Goal: Task Accomplishment & Management: Manage account settings

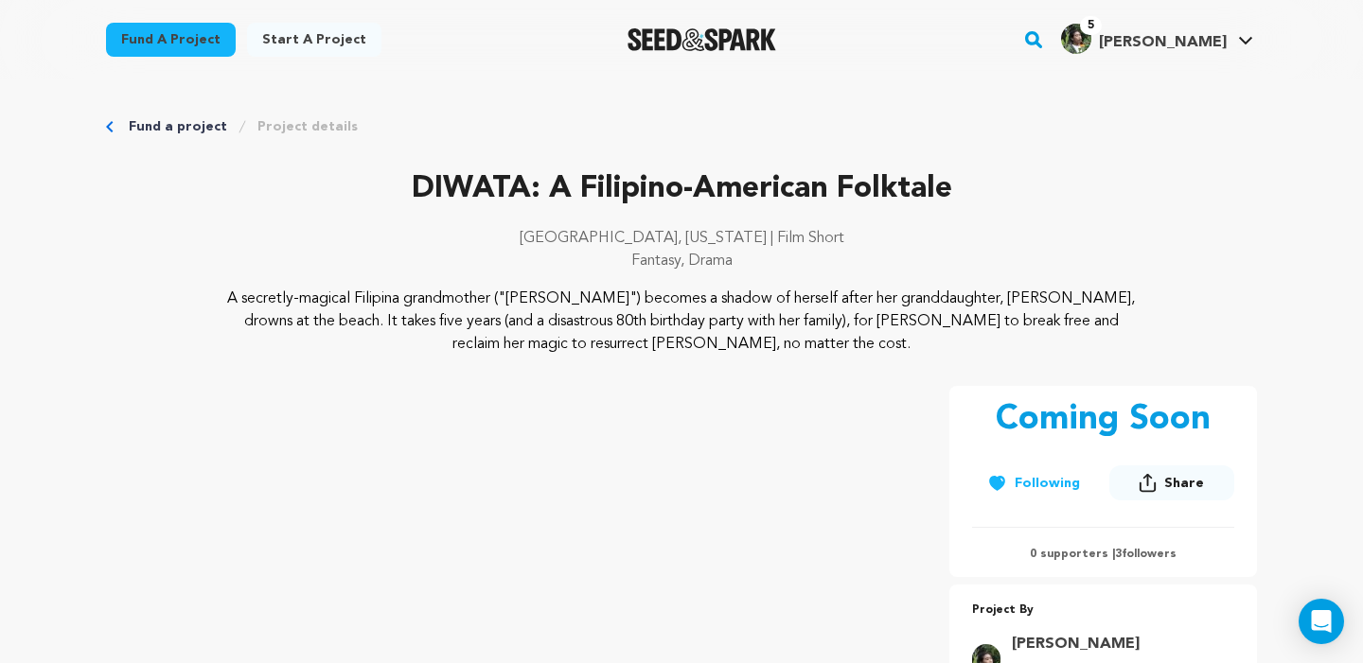
scroll to position [2609, 0]
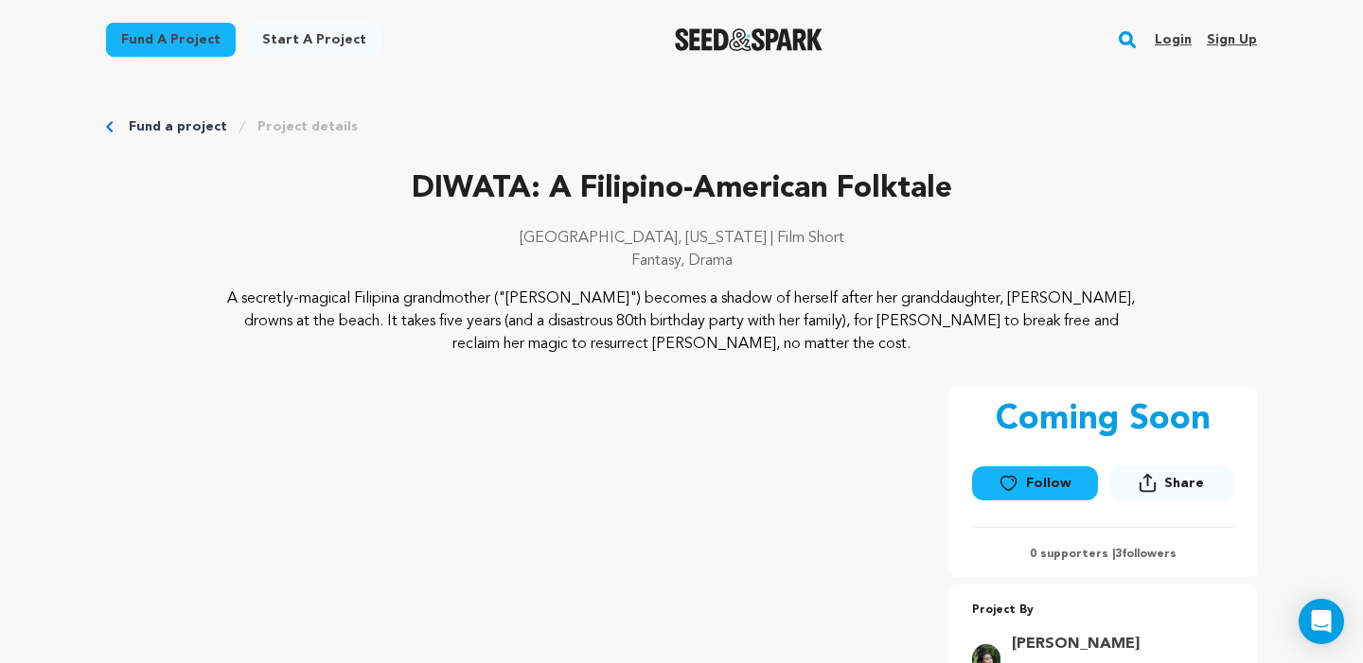
click at [1176, 33] on link "Login" at bounding box center [1173, 40] width 37 height 30
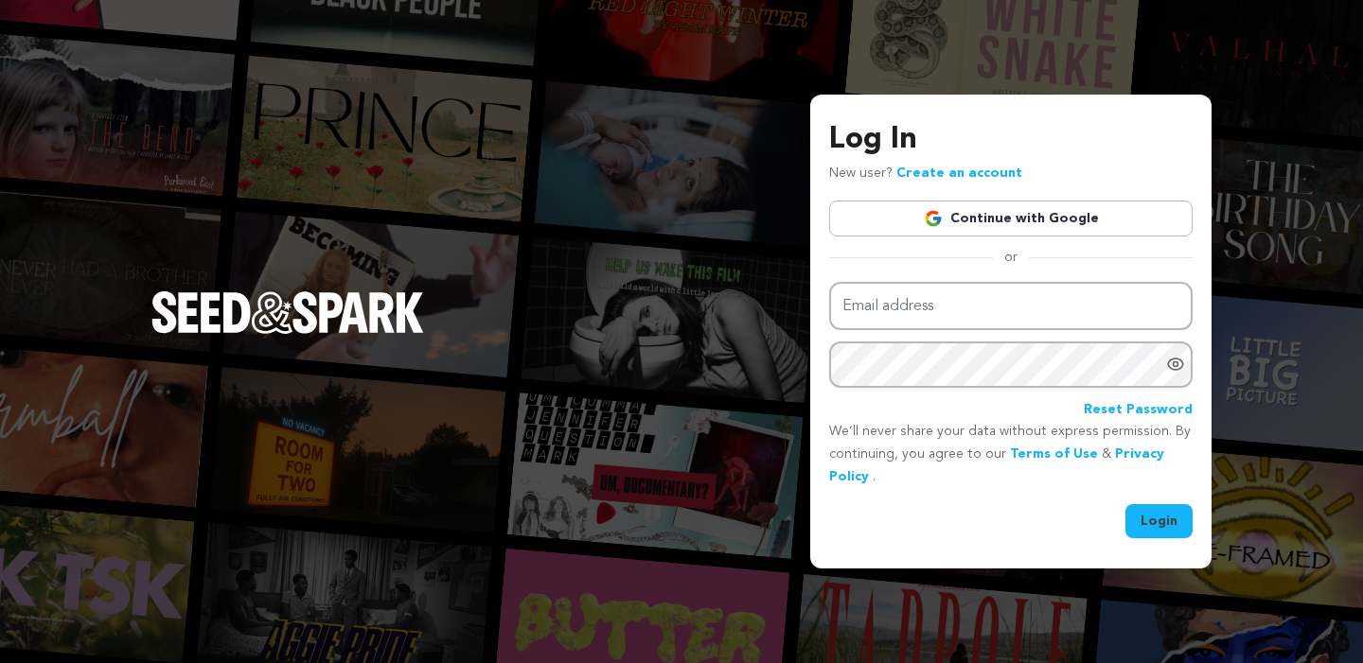
type input "sheaformanes@gmail.com"
click at [1176, 509] on button "Login" at bounding box center [1158, 521] width 67 height 34
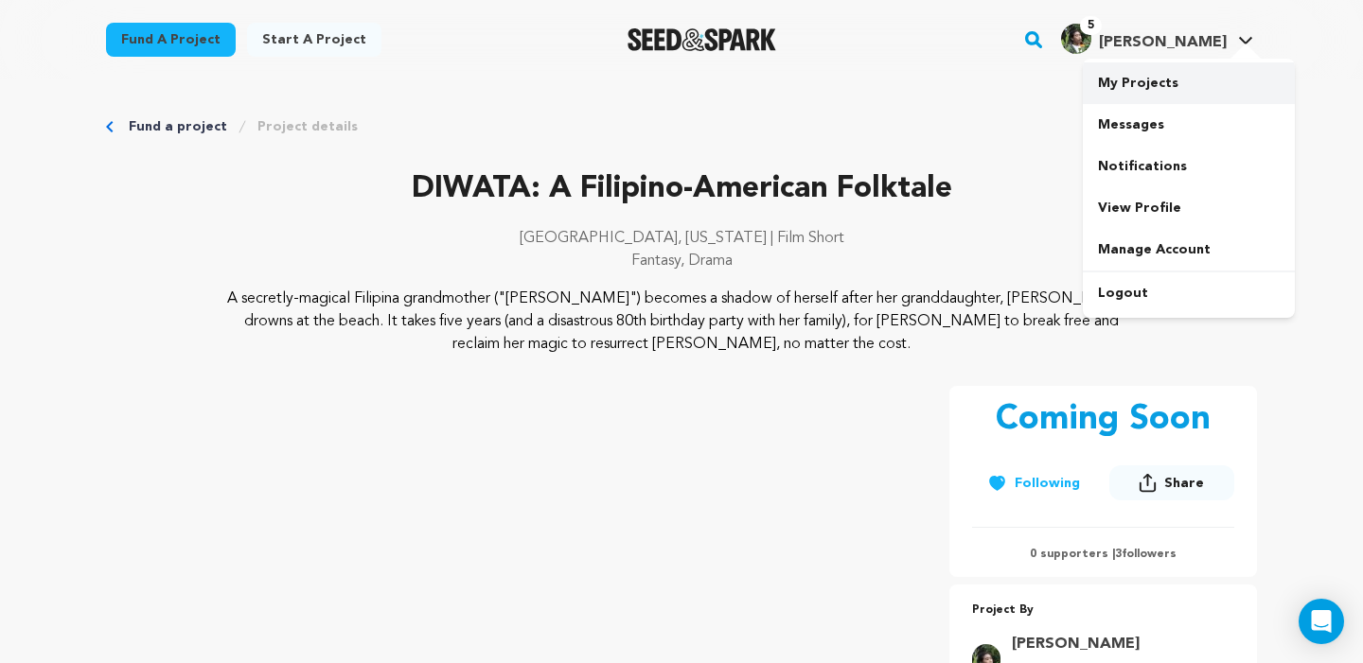
click at [1166, 90] on link "My Projects" at bounding box center [1189, 83] width 212 height 42
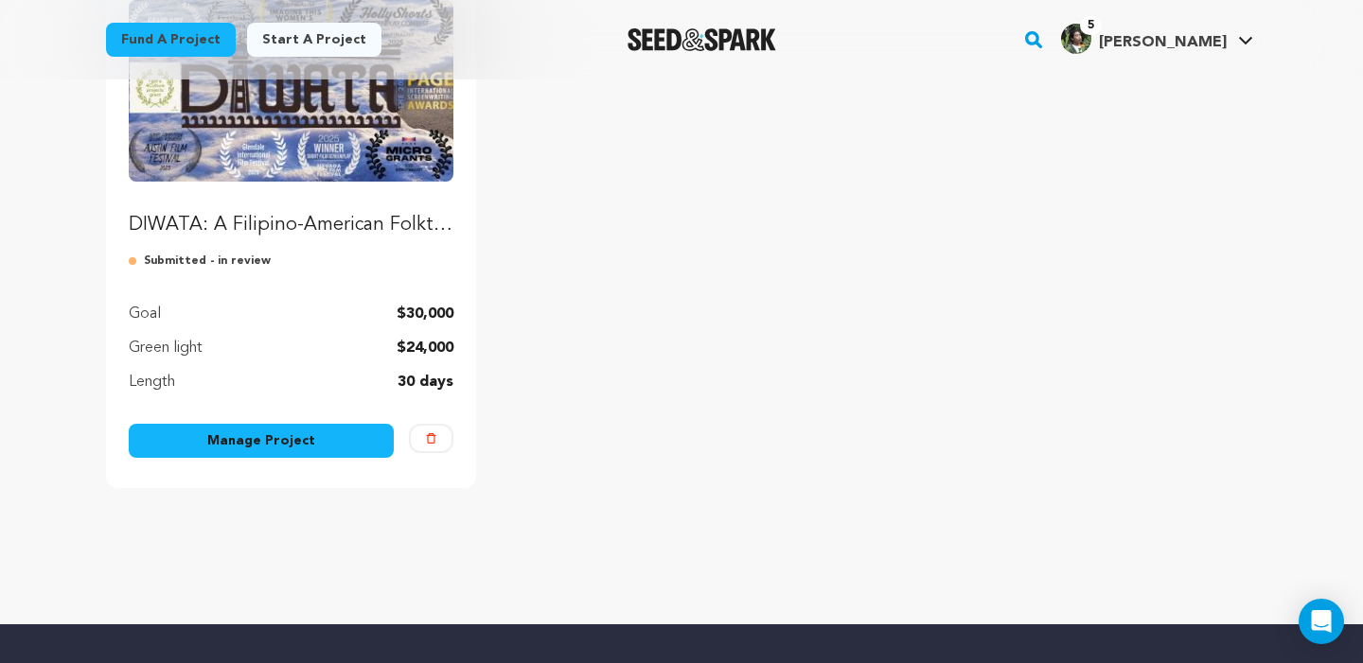
scroll to position [341, 0]
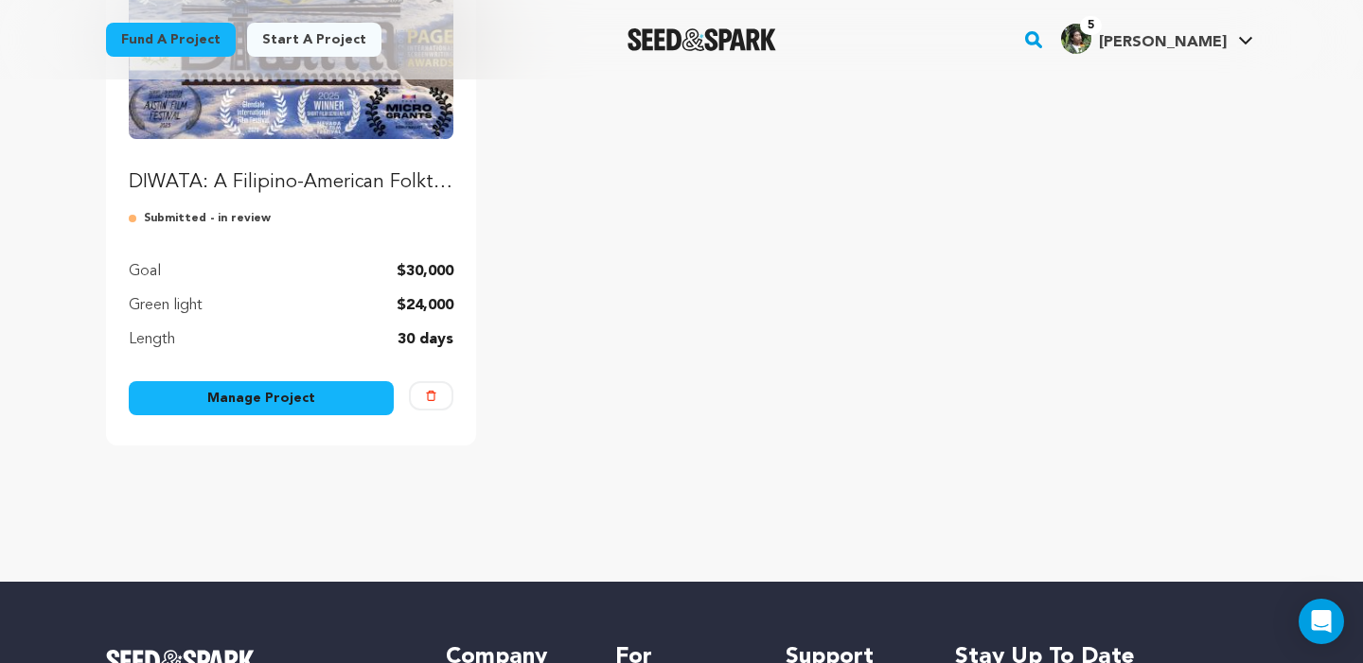
click at [274, 407] on link "Manage Project" at bounding box center [261, 398] width 265 height 34
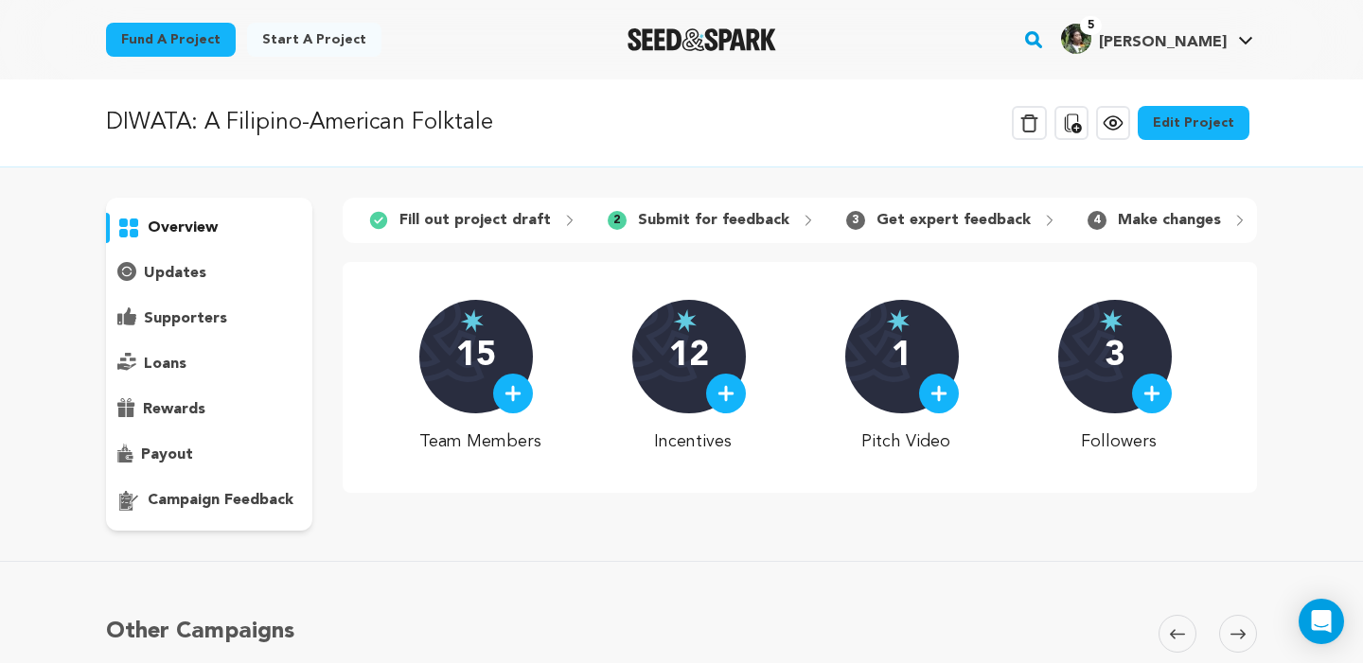
click at [1168, 133] on link "Edit Project" at bounding box center [1194, 123] width 112 height 34
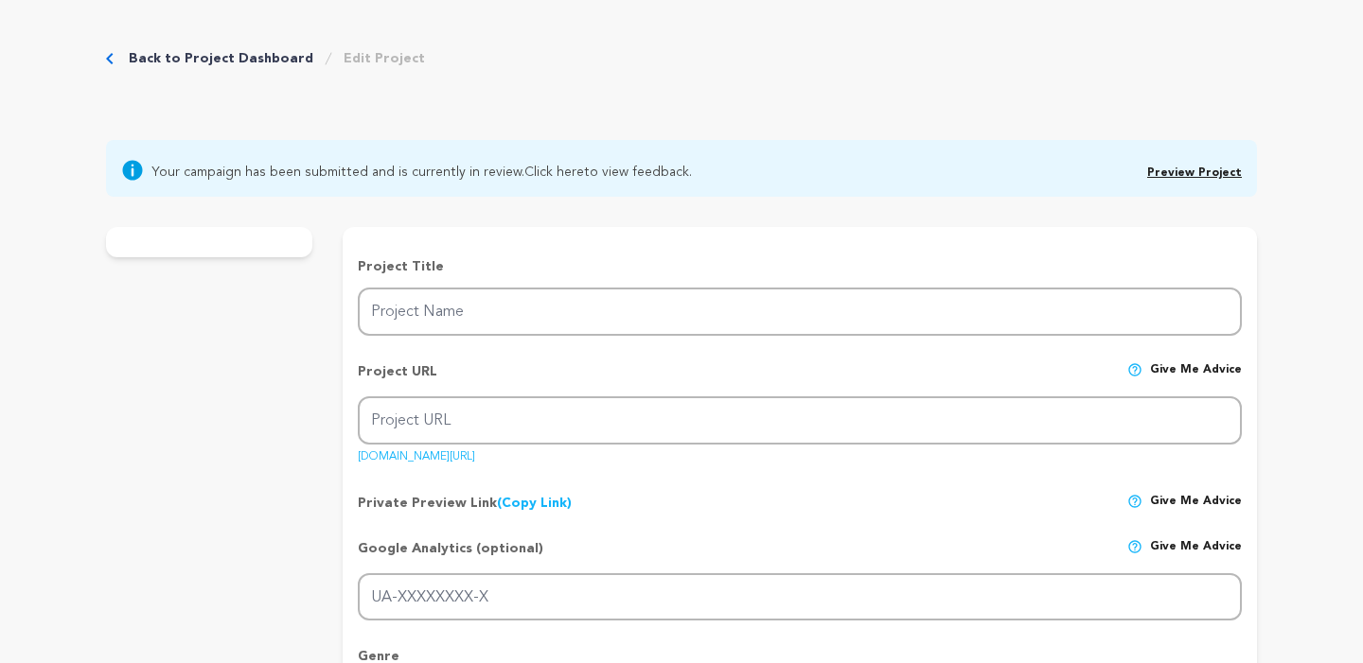
type input "DIWATA: A Filipino-American Folktale"
type input "diwata"
type input "A Filipina grandmother ditches her eightieth birthday party to summon the spiri…"
type textarea "A secretly-magical Filipina grandmother ("[PERSON_NAME]") becomes a shadow of h…"
type textarea "[PERSON_NAME] captures the pain of being forgotten and the joy of being found. …"
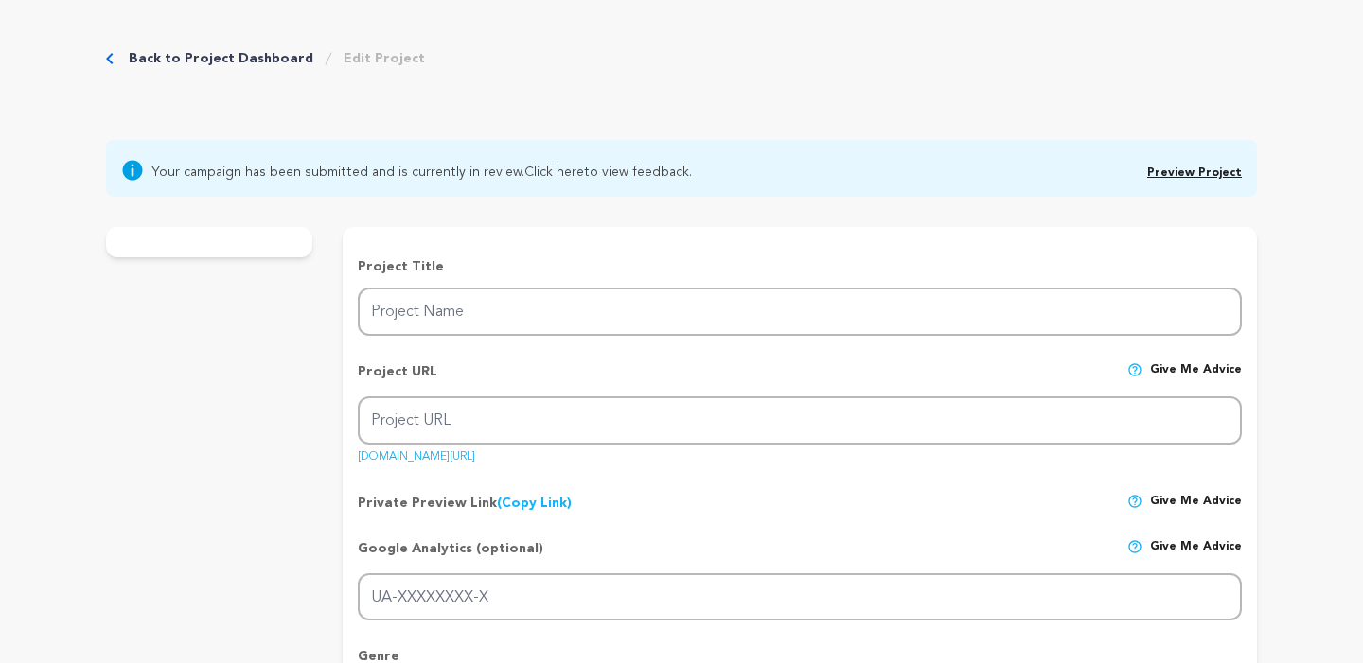
type textarea "We are fiscally sponsored by the Northwest Film Forum. DIWATA was a Finalist fo…"
radio input "true"
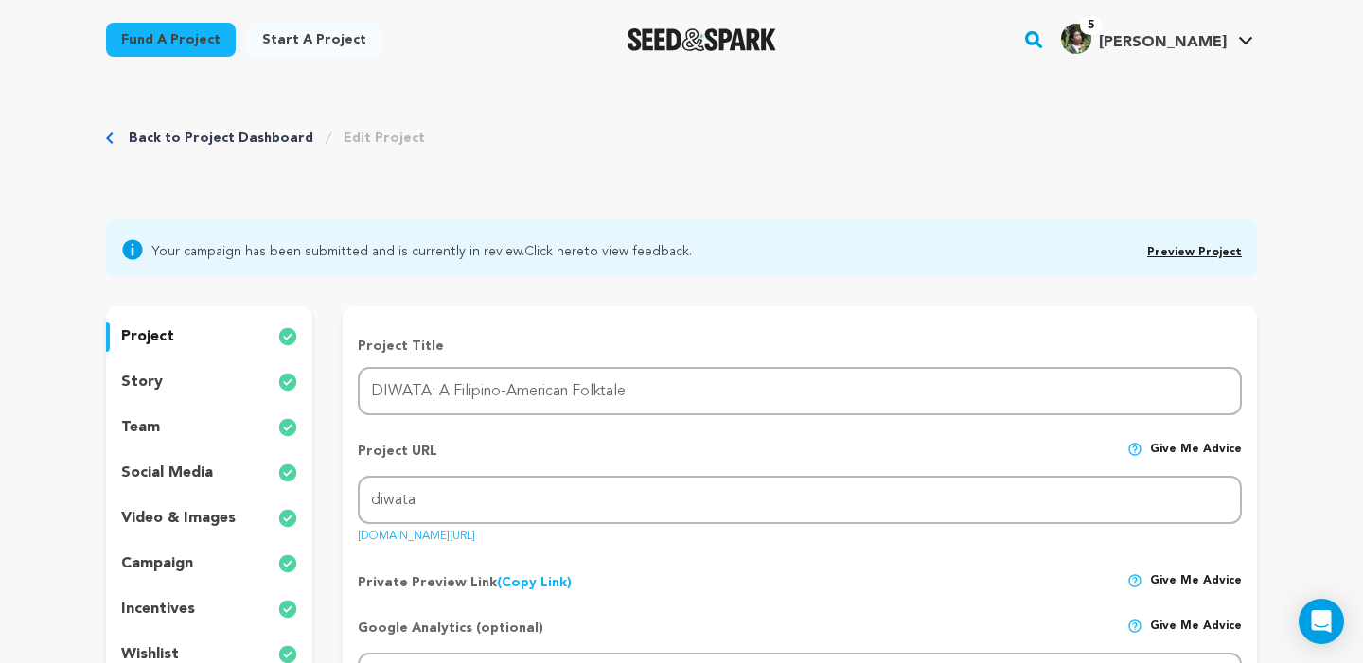
click at [198, 385] on div "story" at bounding box center [209, 382] width 206 height 30
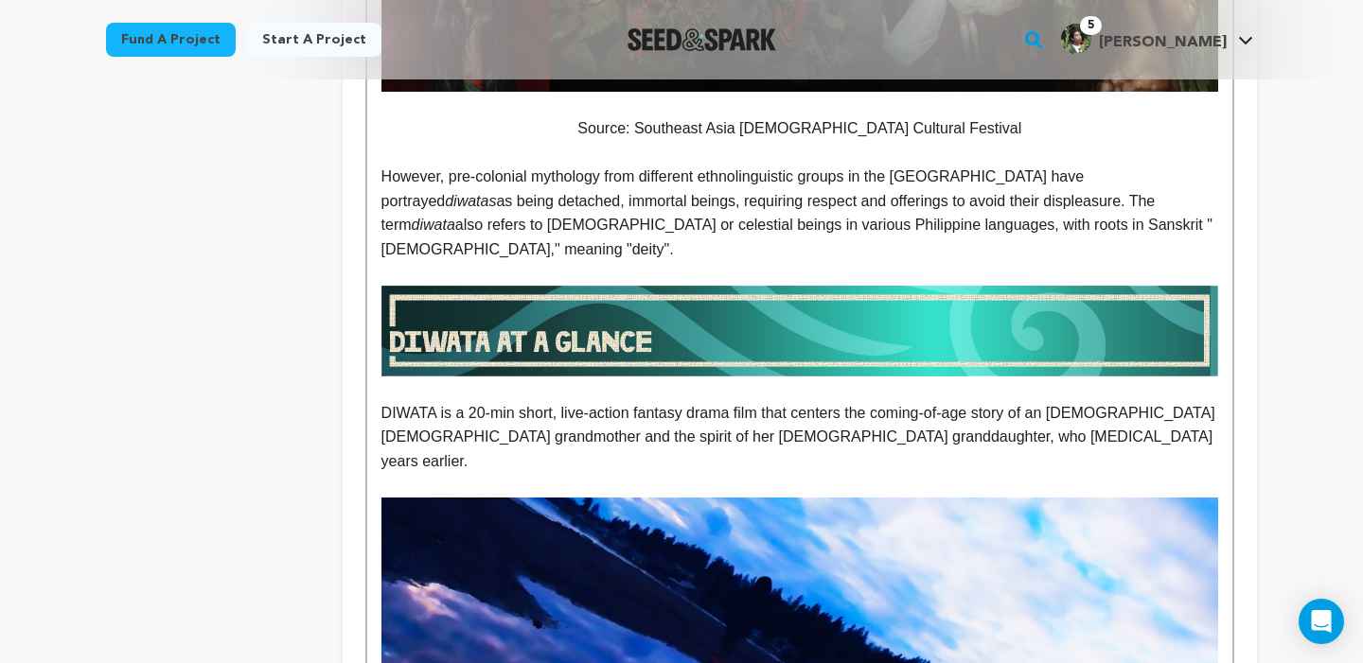
scroll to position [1471, 0]
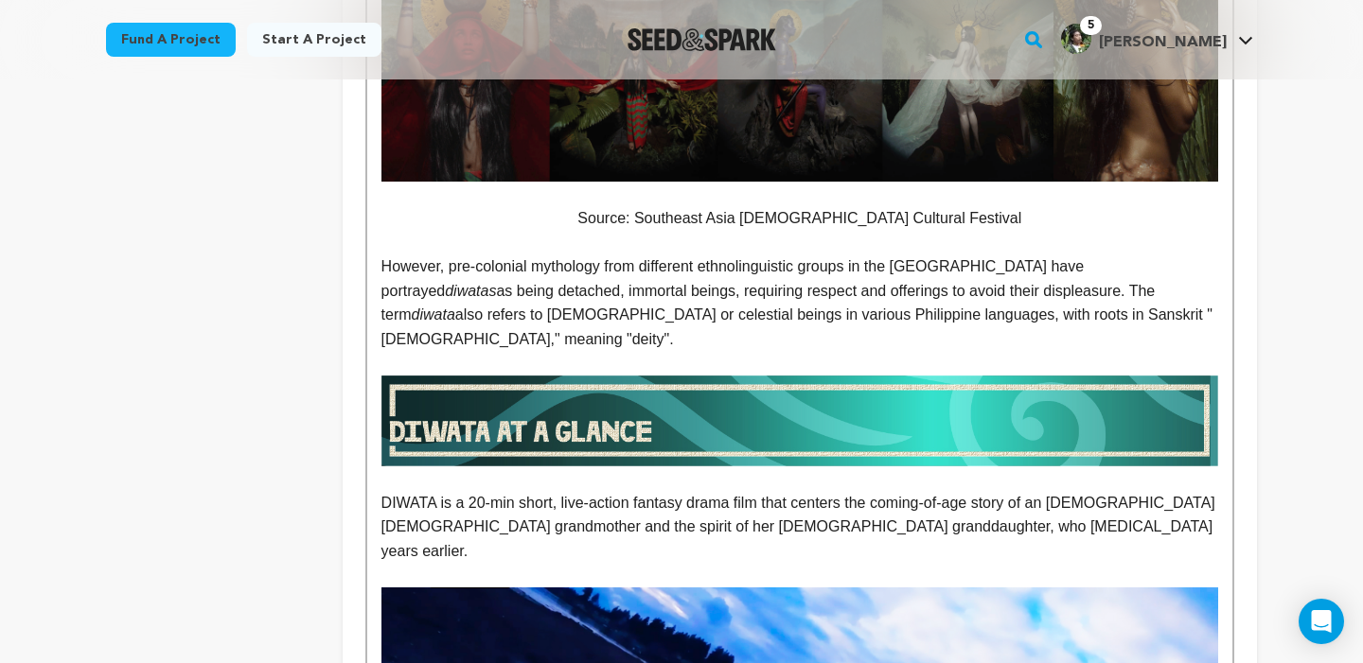
click at [671, 430] on img at bounding box center [799, 421] width 837 height 91
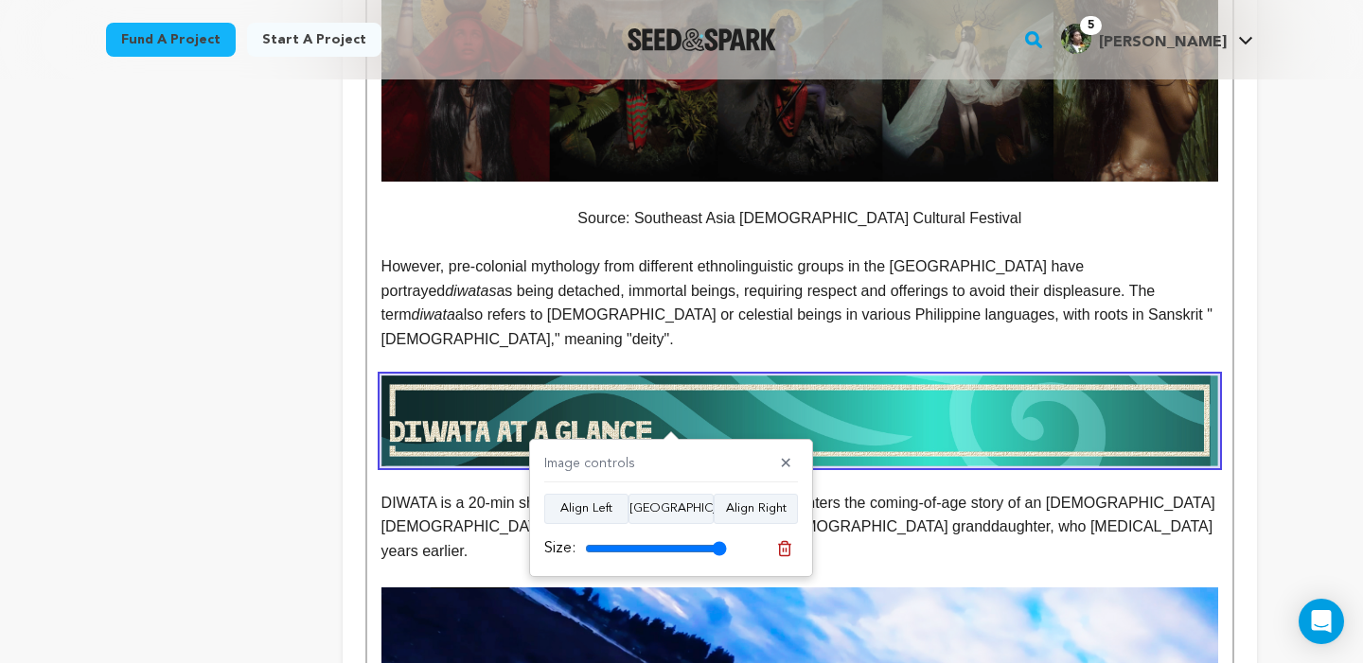
drag, startPoint x: 718, startPoint y: 545, endPoint x: 758, endPoint y: 546, distance: 39.8
click at [727, 546] on input "range" at bounding box center [656, 548] width 142 height 15
click at [838, 491] on p "DIWATA is a 20-min short, live-action fantasy drama film that centers the comin…" at bounding box center [799, 527] width 837 height 73
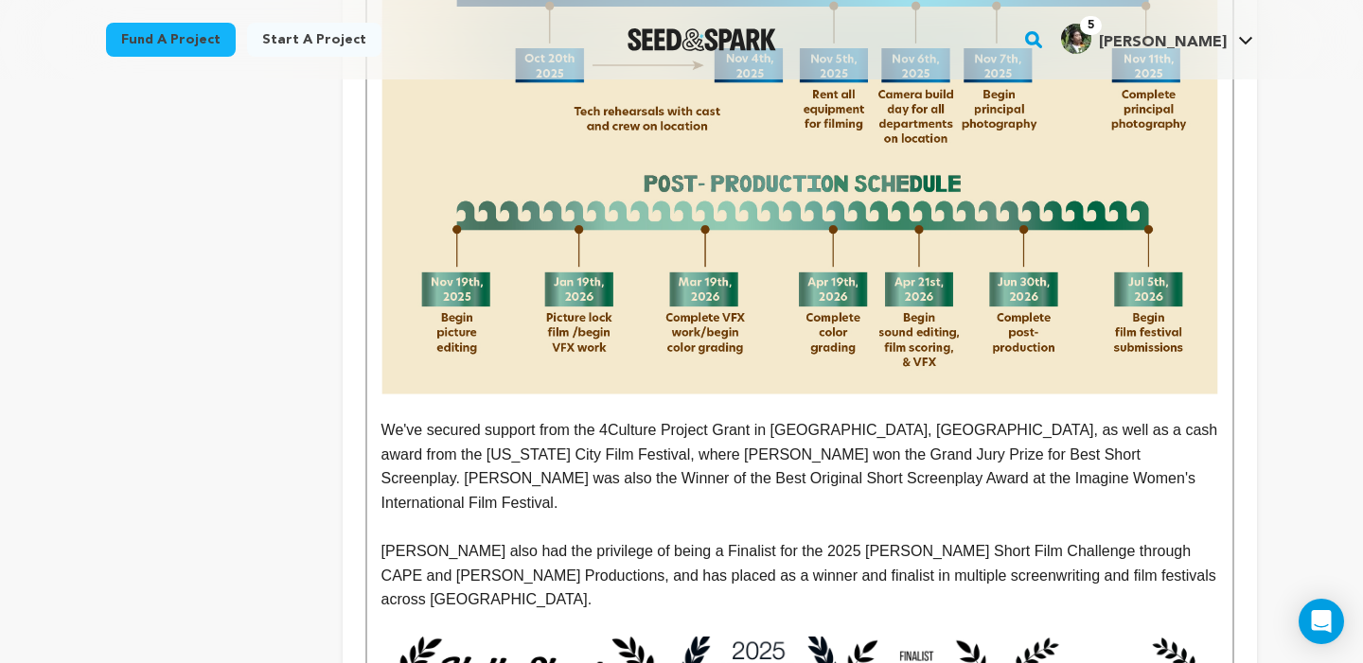
scroll to position [9829, 0]
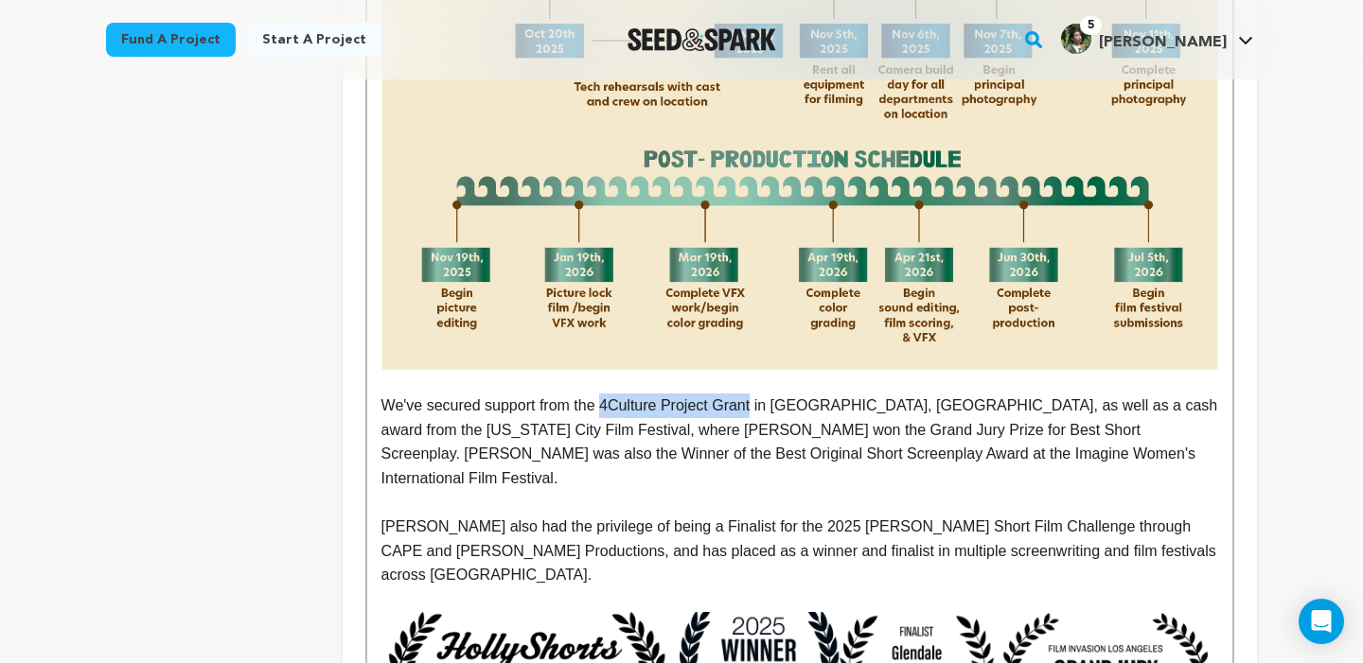
drag, startPoint x: 609, startPoint y: 261, endPoint x: 757, endPoint y: 266, distance: 148.7
click at [757, 394] on p "We've secured support from the 4Culture Project Grant in Seattle, WA, as well a…" at bounding box center [799, 442] width 837 height 97
click at [918, 394] on p "We've secured support from the 4Culture Project Grant in Seattle, WA, as well a…" at bounding box center [799, 442] width 837 height 97
click at [1124, 394] on p "We've secured support from the 4Culture Project Grant in Seattle, WA, as well a…" at bounding box center [799, 442] width 837 height 97
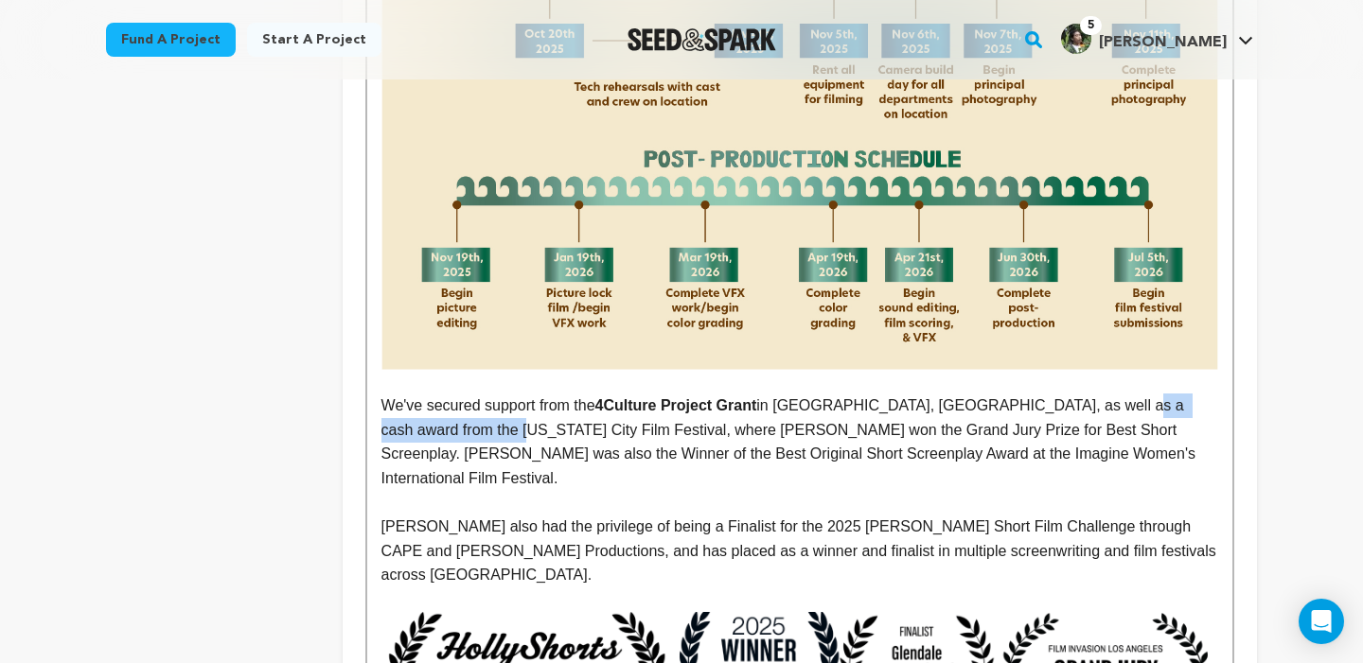
drag, startPoint x: 1124, startPoint y: 263, endPoint x: 438, endPoint y: 288, distance: 686.6
click at [438, 394] on p "We've secured support from the 4Culture Project Grant in Seattle, WA, as well a…" at bounding box center [799, 442] width 837 height 97
click at [661, 394] on p "We've secured support from the 4Culture Project Grant in Seattle, WA, as well a…" at bounding box center [799, 442] width 837 height 97
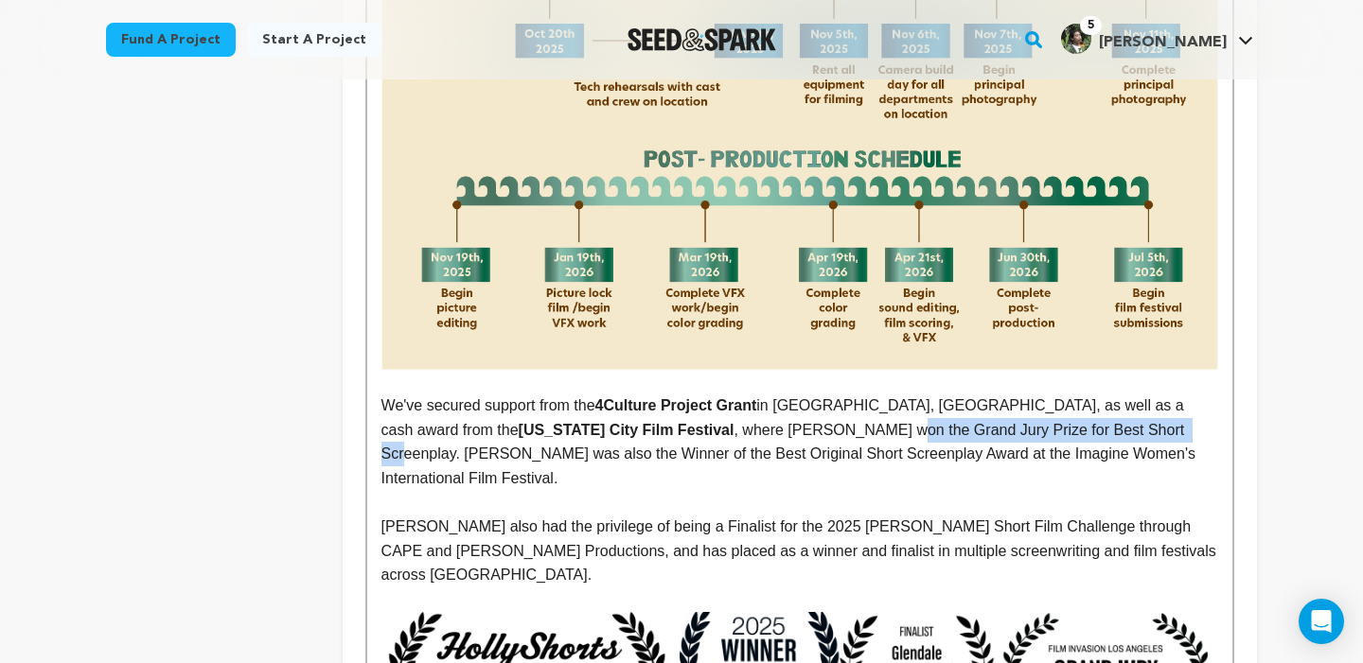
drag, startPoint x: 661, startPoint y: 281, endPoint x: 891, endPoint y: 290, distance: 230.2
click at [891, 394] on p "We've secured support from the 4Culture Project Grant in Seattle, WA, as well a…" at bounding box center [799, 442] width 837 height 97
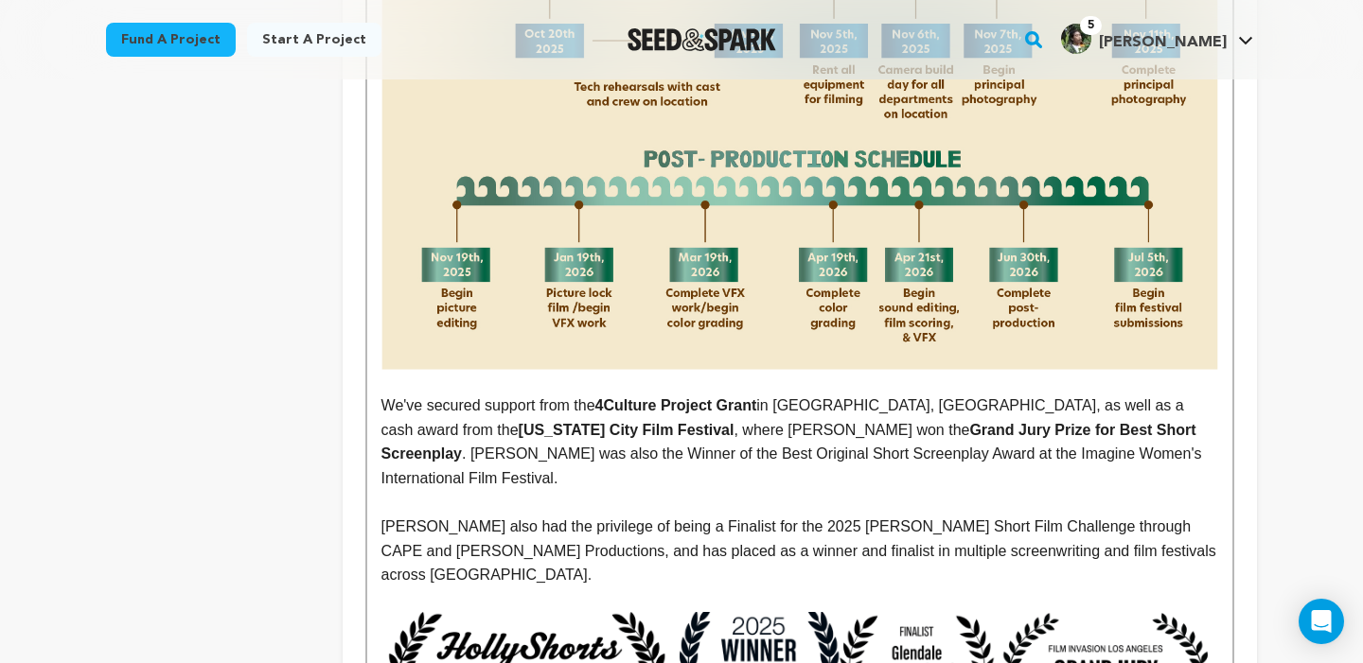
click at [1201, 394] on p "We've secured support from the 4Culture Project Grant in Seattle, WA, as well a…" at bounding box center [799, 442] width 837 height 97
click at [1138, 394] on p "We've secured support from the 4Culture Project Grant in Seattle, WA, as well a…" at bounding box center [799, 442] width 837 height 97
click at [393, 394] on p "We've secured support from the 4Culture Project Grant in Seattle, WA, as well a…" at bounding box center [799, 442] width 837 height 97
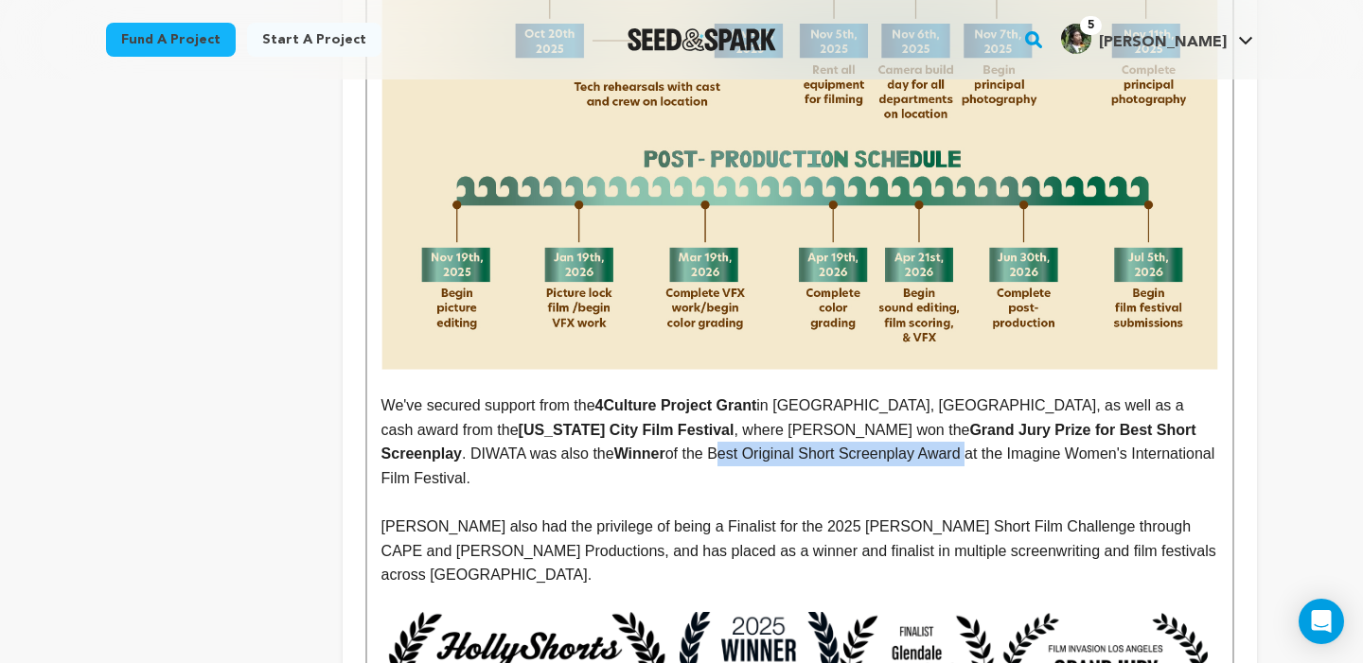
drag, startPoint x: 393, startPoint y: 313, endPoint x: 608, endPoint y: 309, distance: 214.9
click at [608, 394] on p "We've secured support from the 4Culture Project Grant in Seattle, WA, as well a…" at bounding box center [799, 442] width 837 height 97
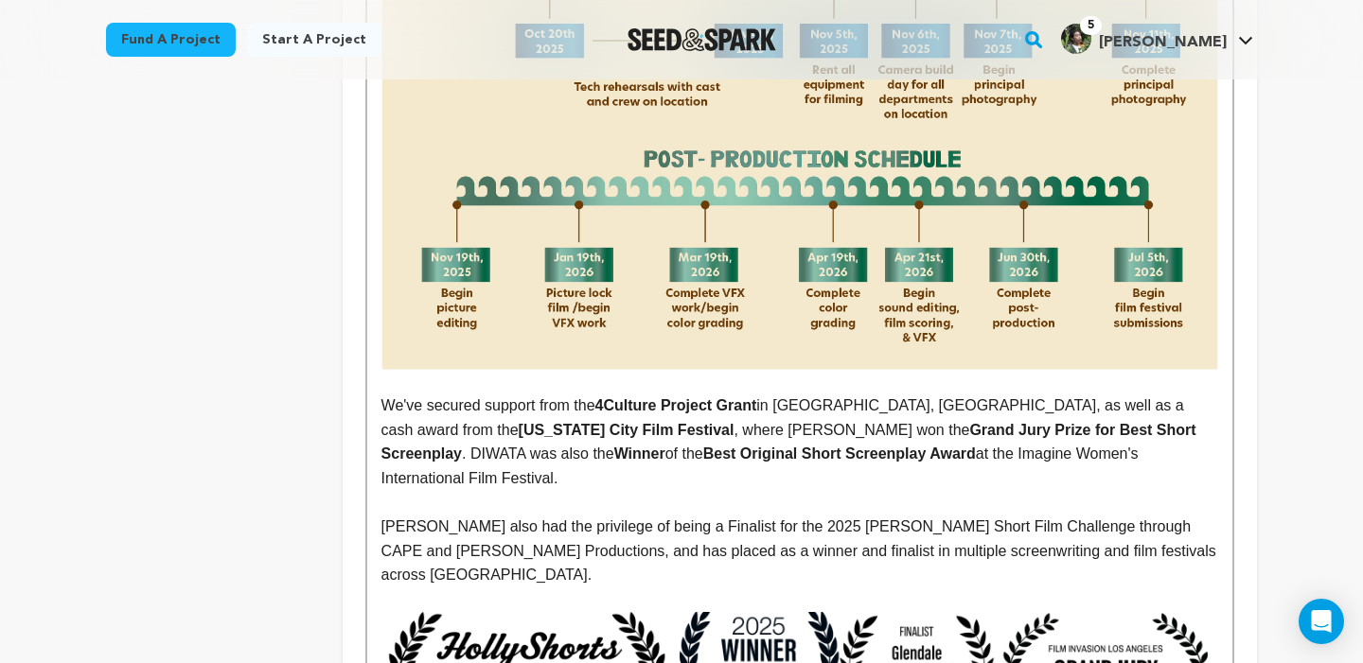
click at [730, 394] on p "We've secured support from the 4Culture Project Grant in Seattle, WA, as well a…" at bounding box center [799, 442] width 837 height 97
drag, startPoint x: 730, startPoint y: 315, endPoint x: 958, endPoint y: 311, distance: 228.1
click at [958, 394] on p "We've secured support from the 4Culture Project Grant in Seattle, WA, as well a…" at bounding box center [799, 442] width 837 height 97
click at [971, 515] on p "DIWATA also had the privilege of being a Finalist for the 2025 Julia S. Gouw Sh…" at bounding box center [799, 551] width 837 height 73
click at [679, 515] on p "DIWATA also had the privilege of being a Finalist for the 2025 Julia S. Gouw Sh…" at bounding box center [799, 551] width 837 height 73
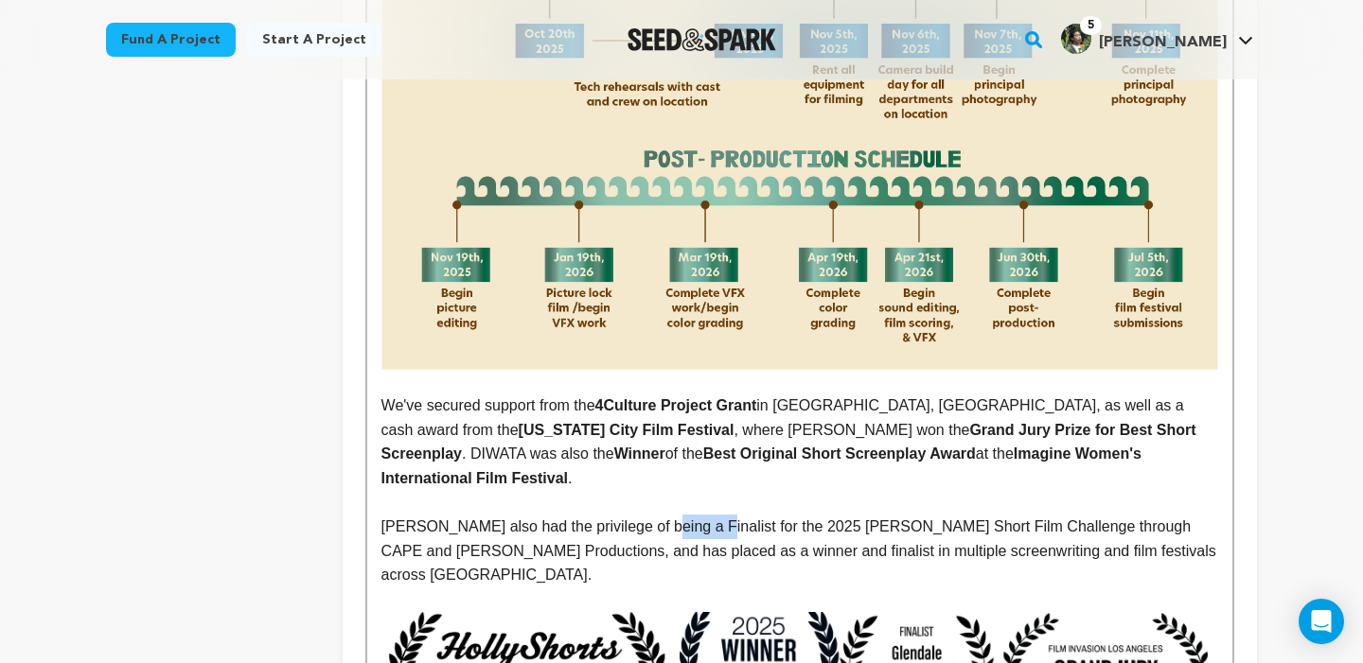
click at [679, 515] on p "DIWATA also had the privilege of being a Finalist for the 2025 Julia S. Gouw Sh…" at bounding box center [799, 551] width 837 height 73
click at [784, 515] on p "DIWATA also had the privilege of being a Finalist for the 2025 Julia S. Gouw Sh…" at bounding box center [799, 551] width 837 height 73
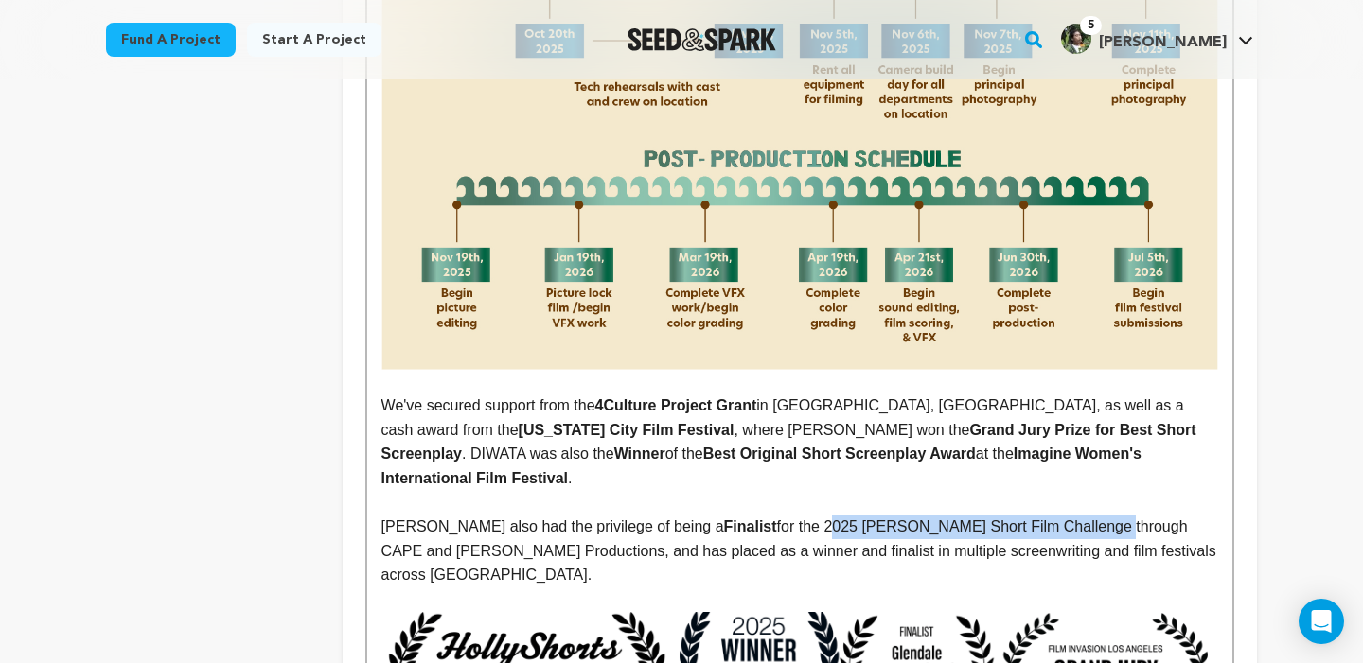
drag, startPoint x: 784, startPoint y: 355, endPoint x: 1016, endPoint y: 356, distance: 231.9
click at [1016, 515] on p "DIWATA also had the privilege of being a Finalist for the 2025 Julia S. Gouw Sh…" at bounding box center [799, 551] width 837 height 73
click at [1141, 515] on p "DIWATA also had the privilege of being a Finalist for the 2025 Julia S. Gouw Sh…" at bounding box center [799, 551] width 837 height 73
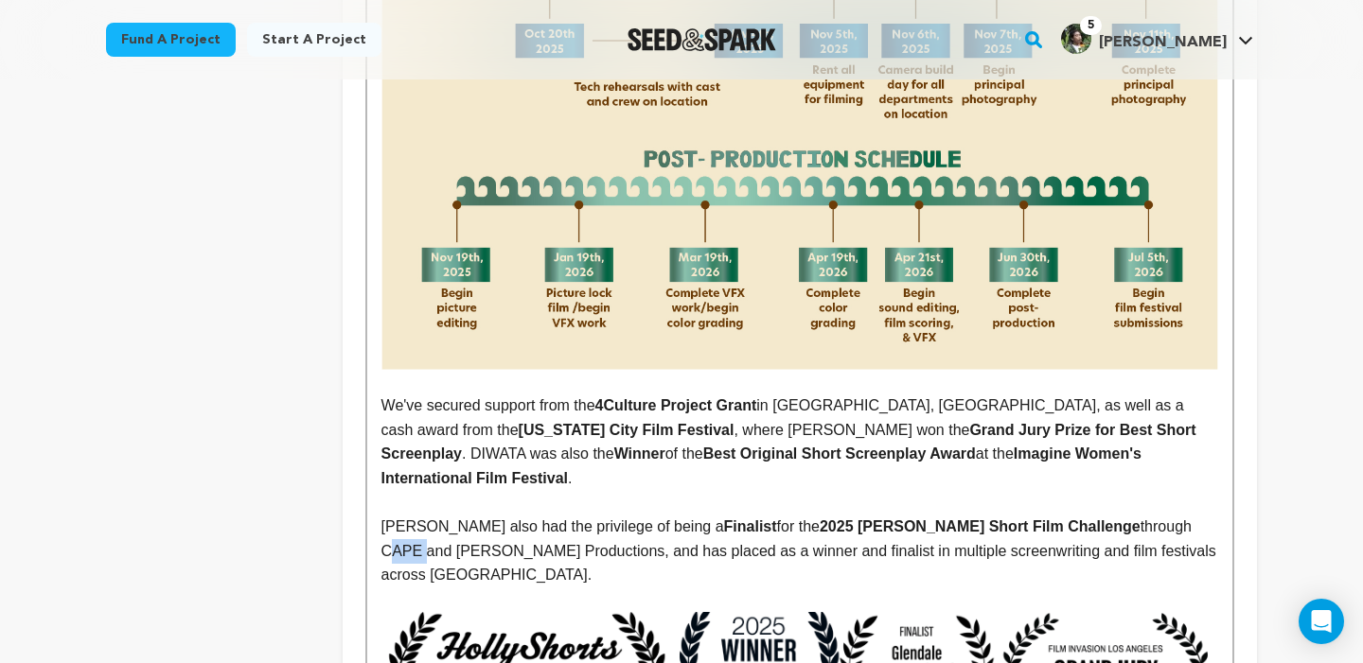
click at [1141, 515] on p "DIWATA also had the privilege of being a Finalist for the 2025 Julia S. Gouw Sh…" at bounding box center [799, 551] width 837 height 73
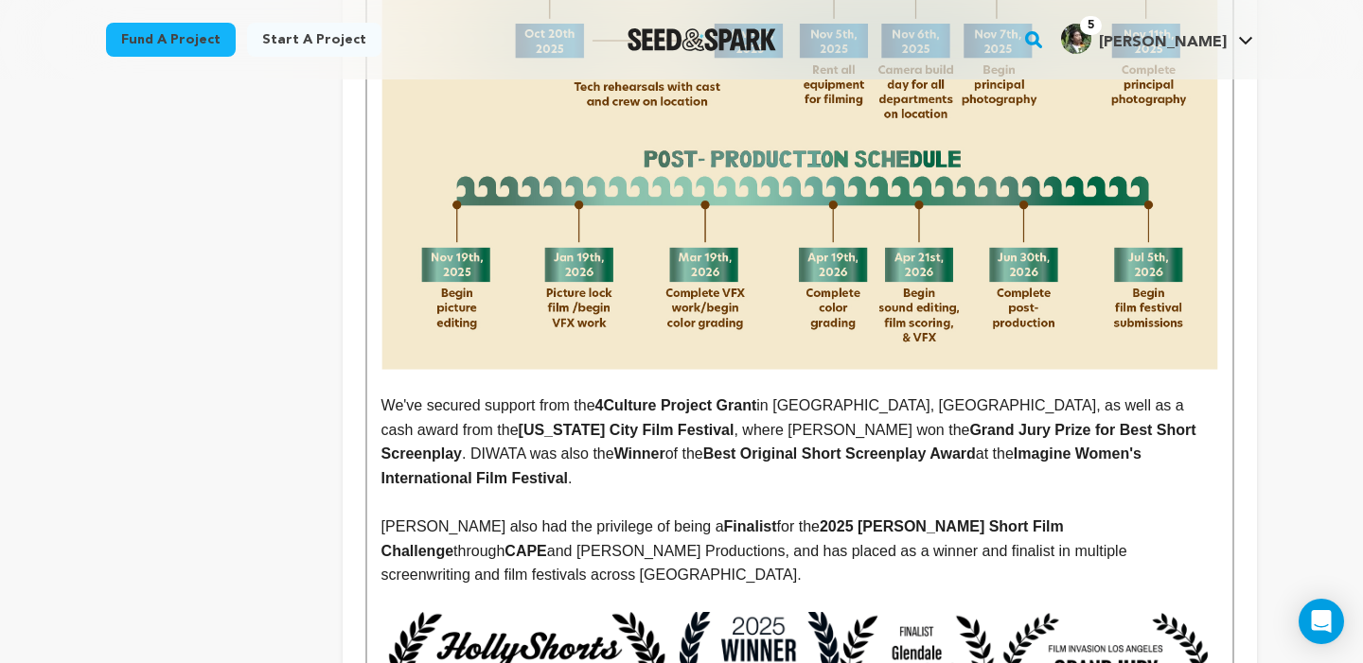
click at [396, 515] on p "DIWATA also had the privilege of being a Finalist for the 2025 Julia S. Gouw Sh…" at bounding box center [799, 551] width 837 height 73
drag, startPoint x: 396, startPoint y: 382, endPoint x: 482, endPoint y: 382, distance: 86.1
click at [482, 515] on p "DIWATA also had the privilege of being a Finalist for the 2025 Julia S. Gouw Sh…" at bounding box center [799, 551] width 837 height 73
click at [611, 515] on p "DIWATA also had the privilege of being a Finalist for the 2025 Julia S. Gouw Sh…" at bounding box center [799, 551] width 837 height 73
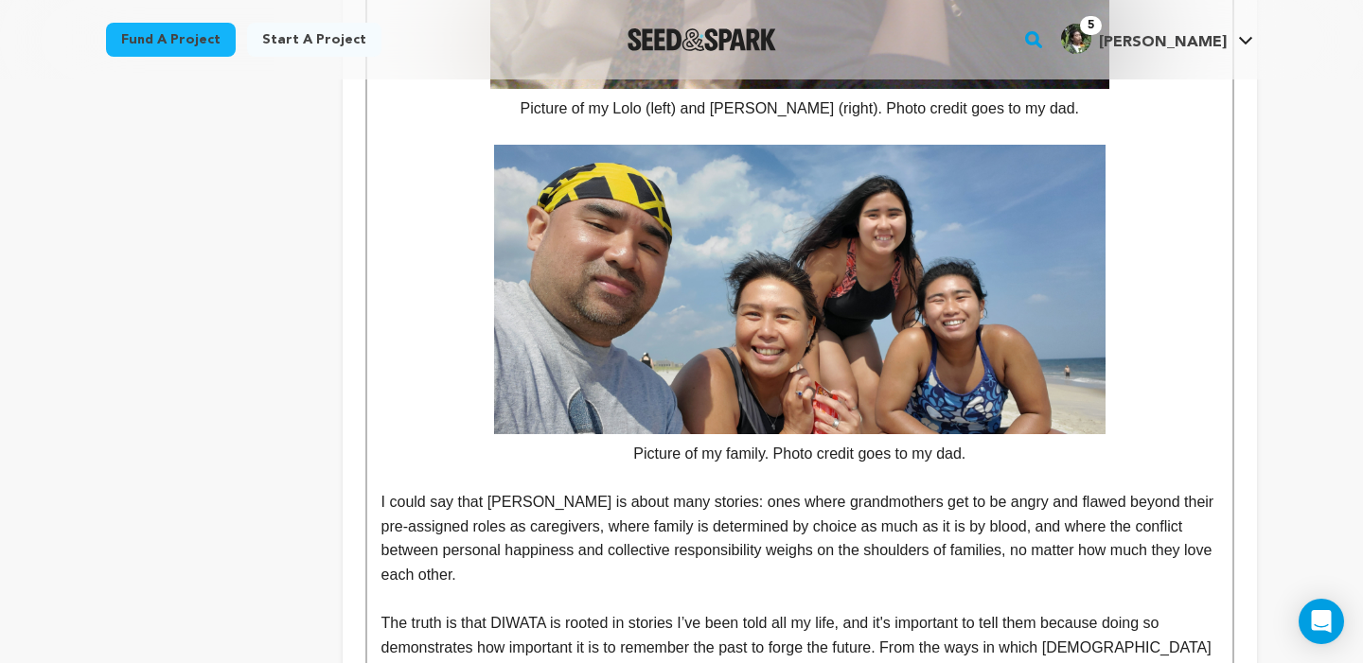
scroll to position [7571, 0]
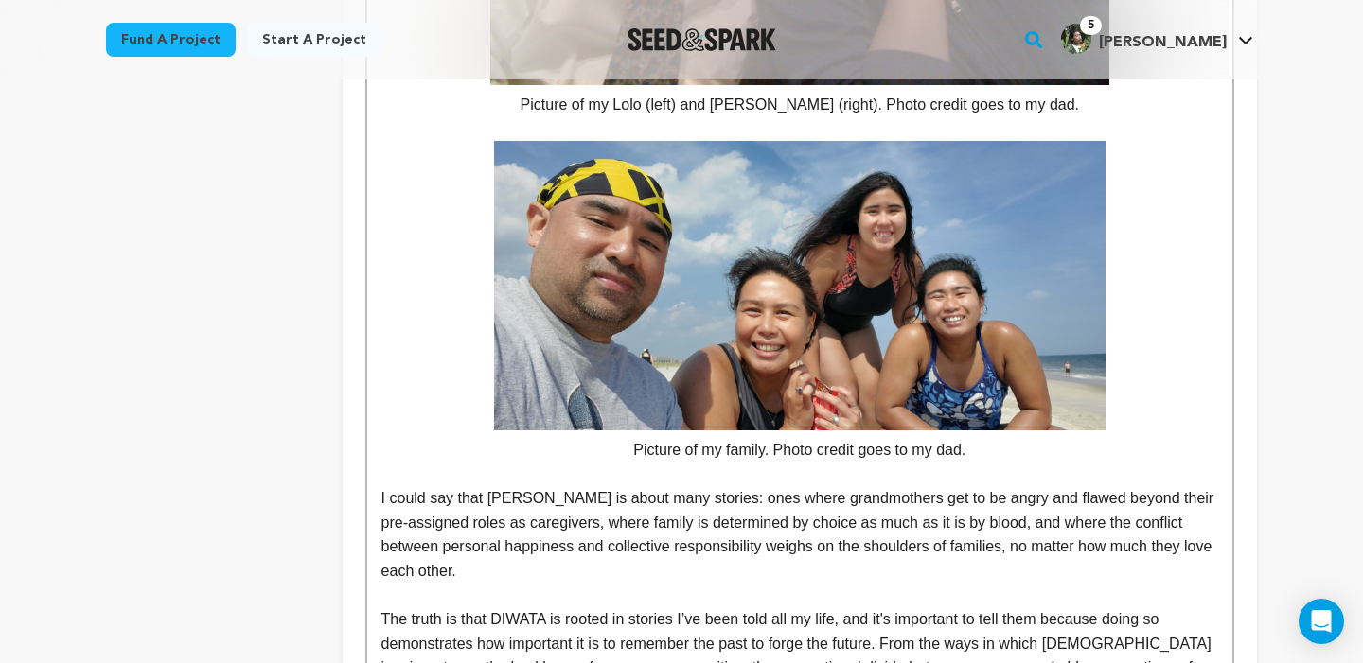
drag, startPoint x: 382, startPoint y: 497, endPoint x: 489, endPoint y: 506, distance: 107.4
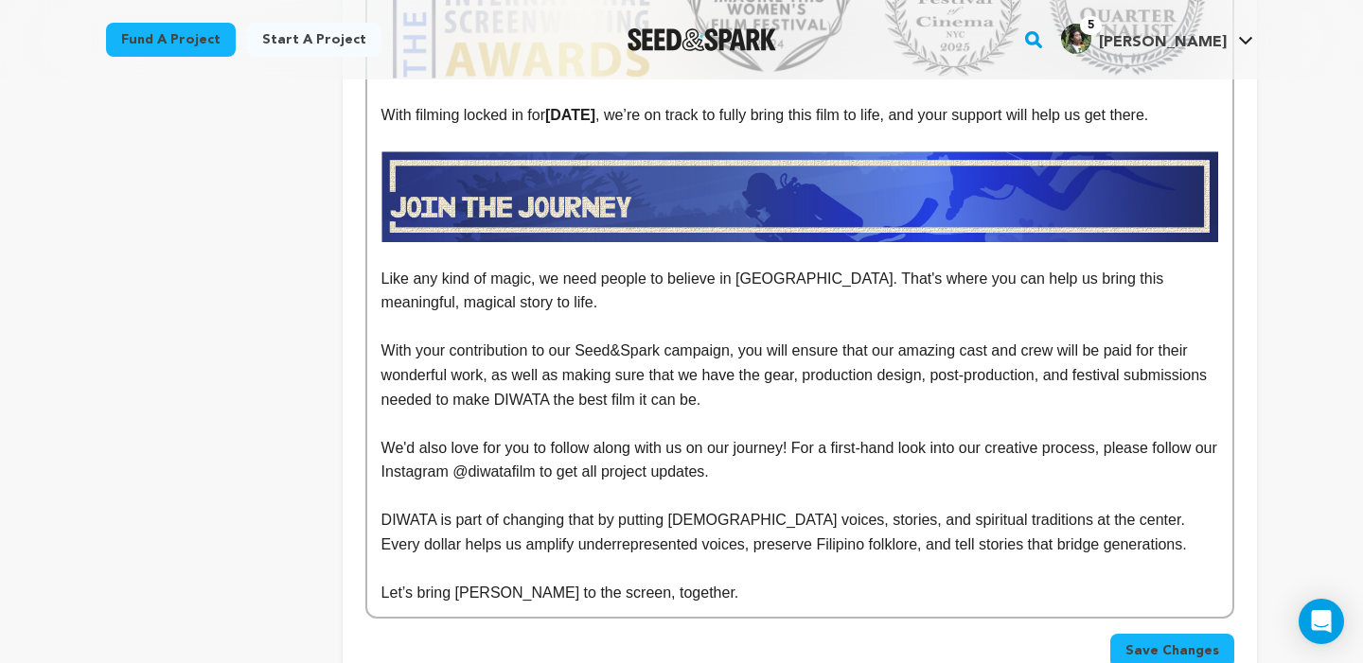
scroll to position [10944, 0]
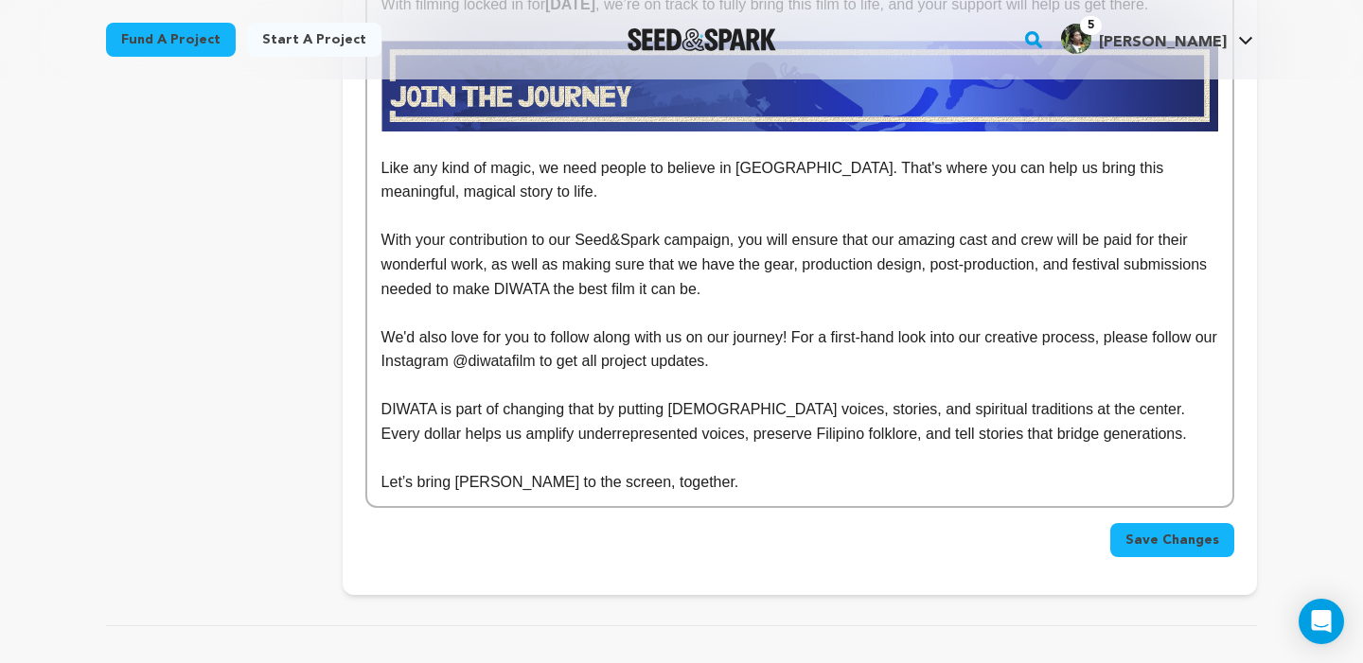
click at [1122, 523] on button "Save Changes" at bounding box center [1172, 540] width 124 height 34
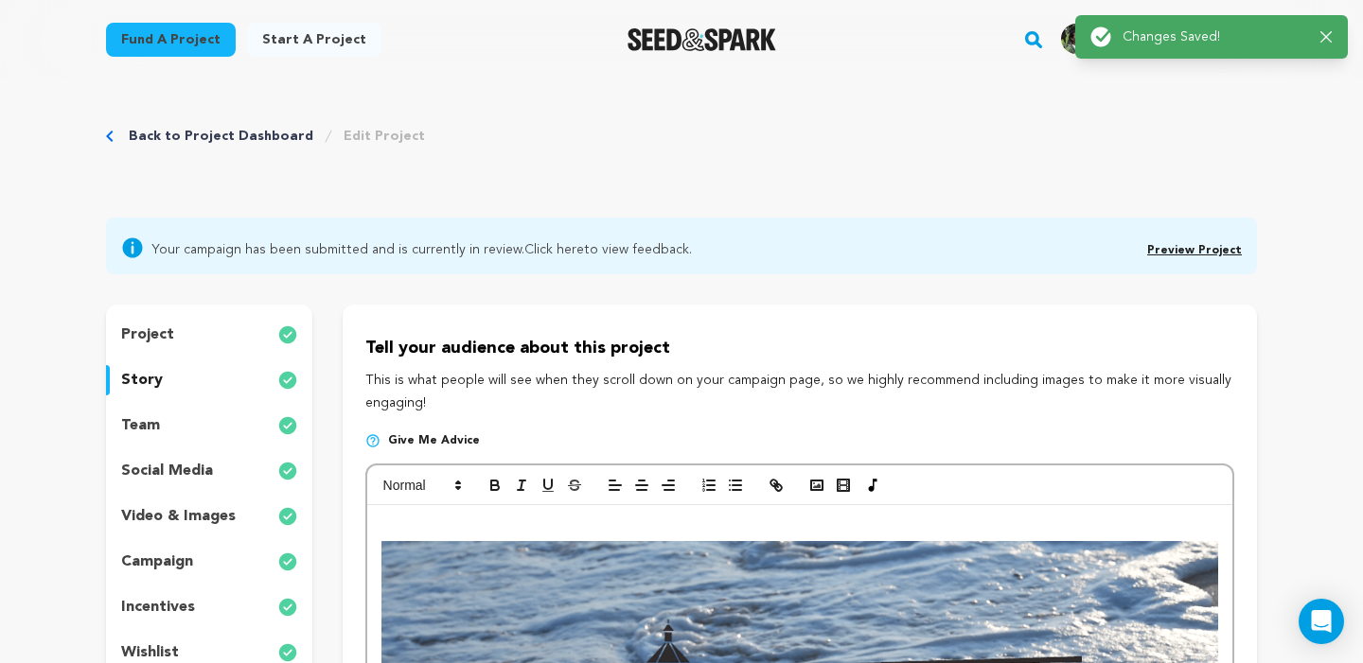
scroll to position [0, 0]
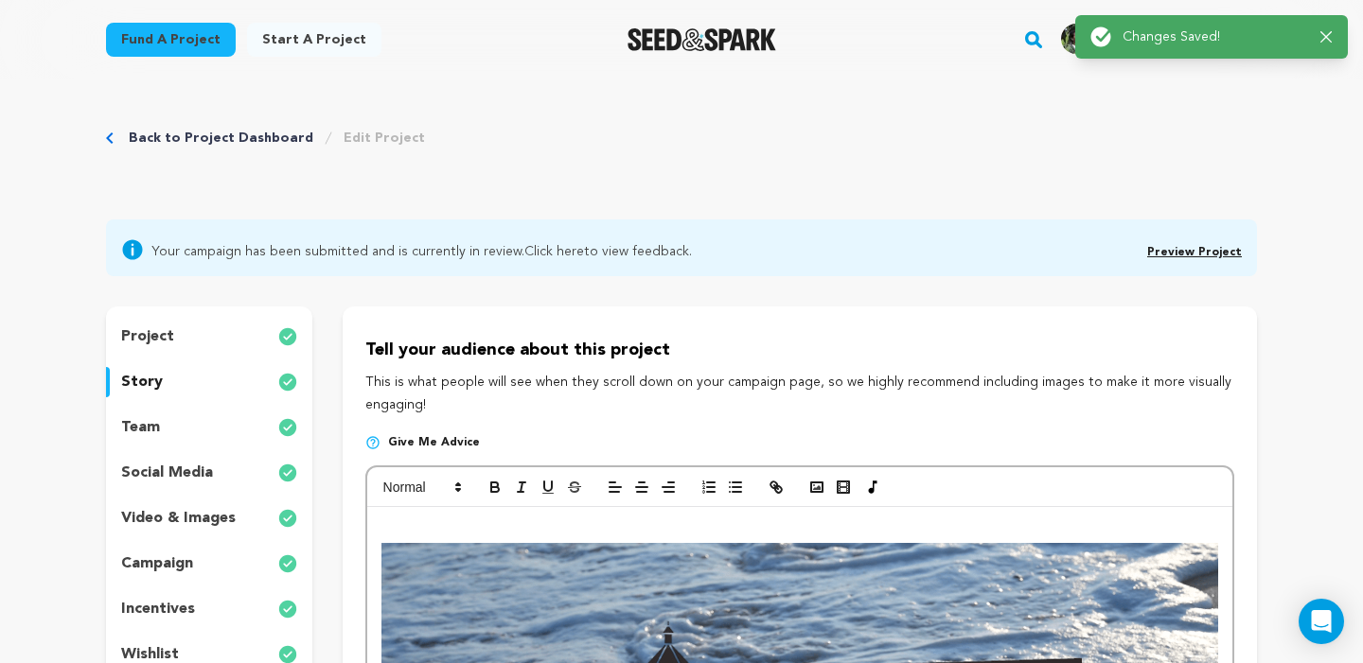
click at [177, 432] on div "team" at bounding box center [209, 428] width 206 height 30
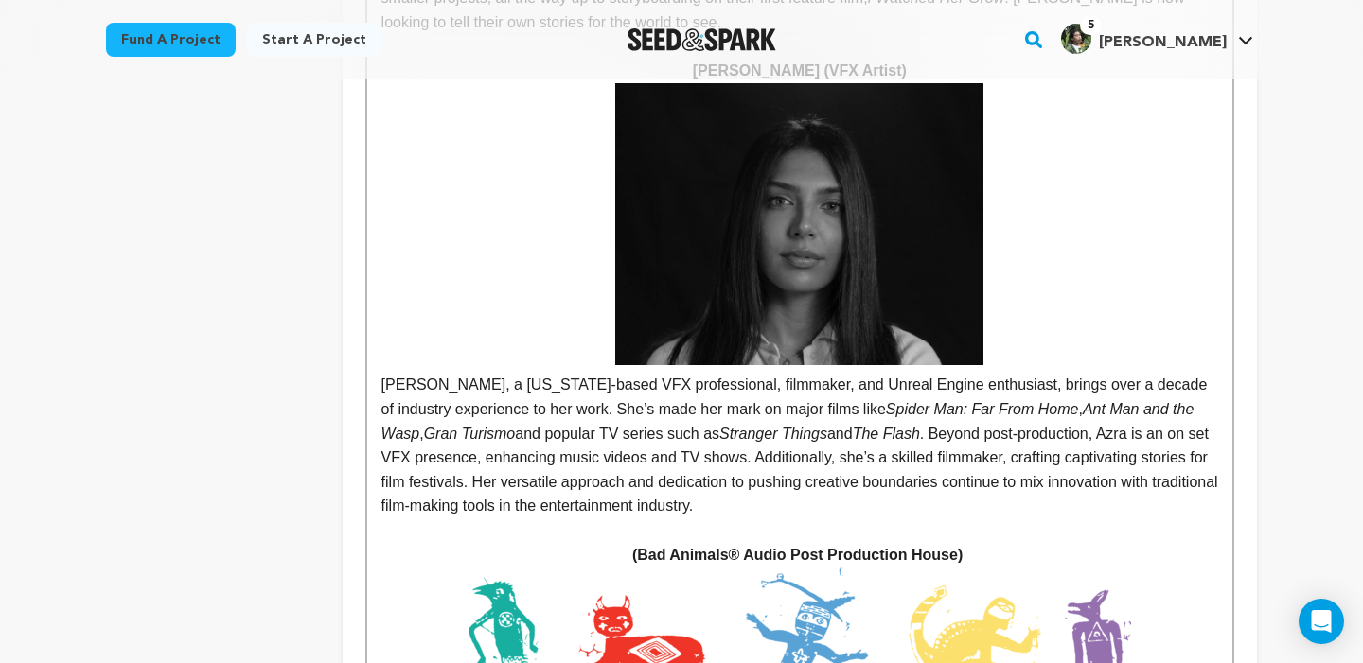
scroll to position [12480, 0]
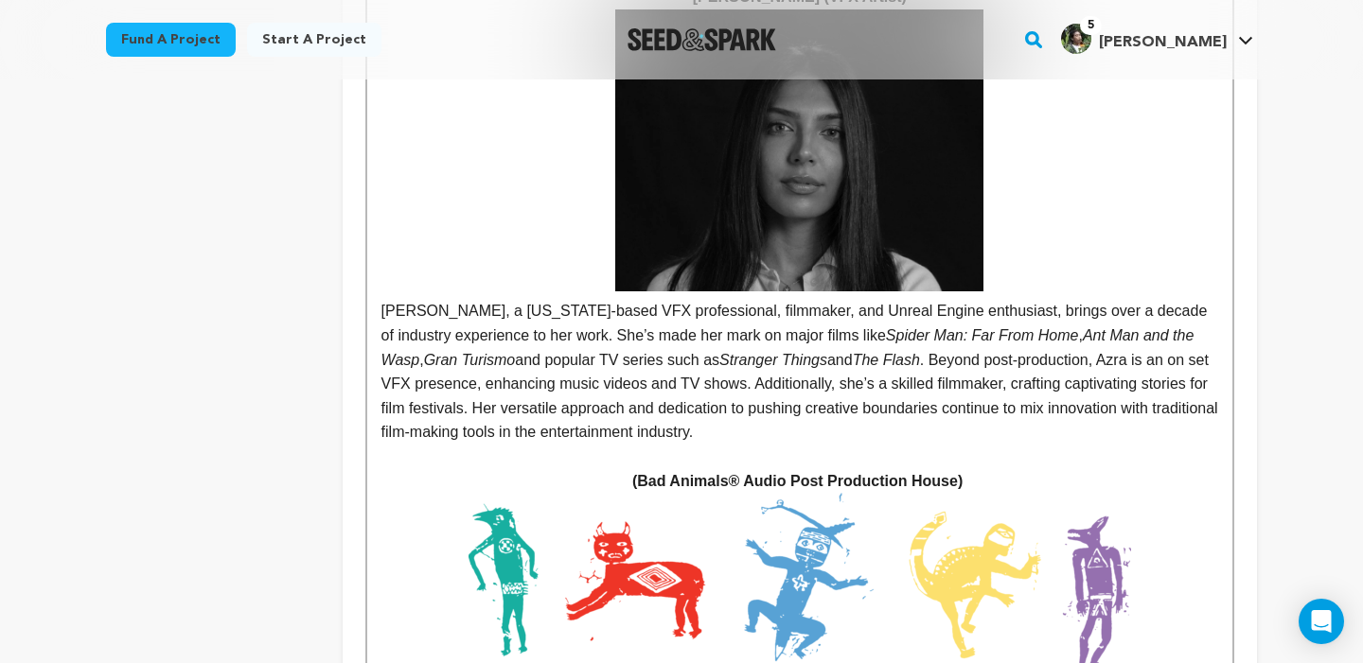
scroll to position [12399, 0]
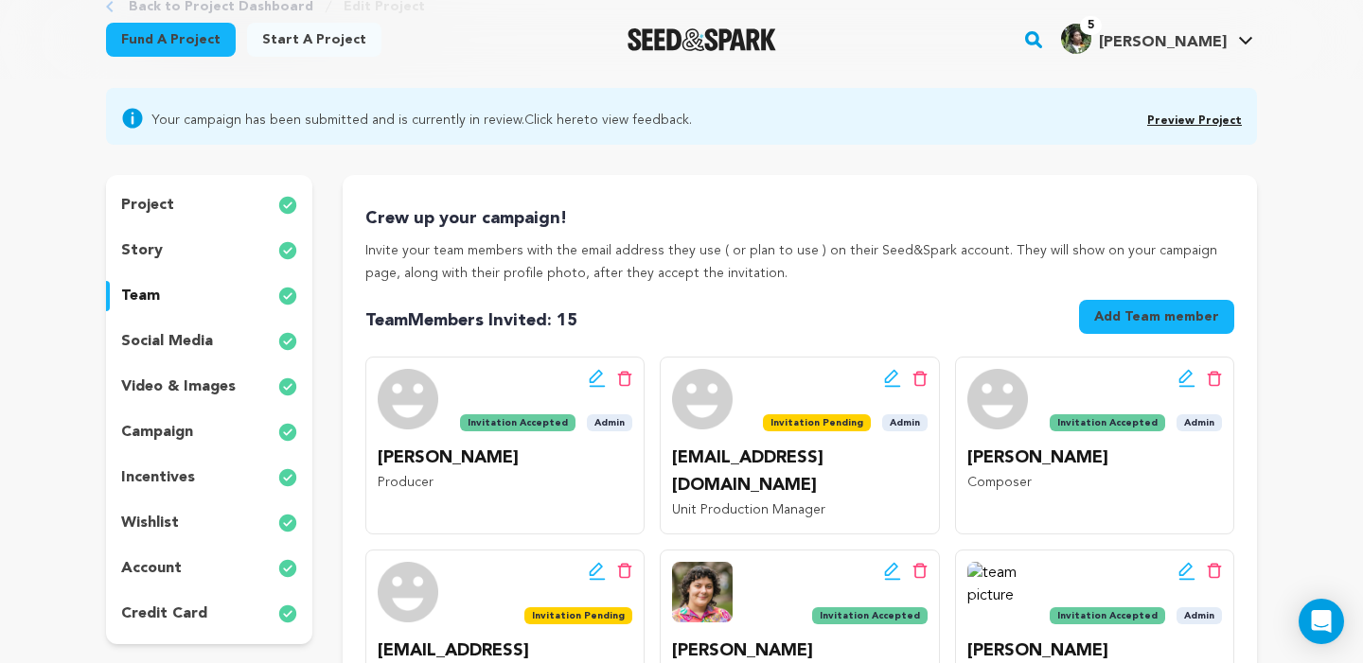
scroll to position [367, 0]
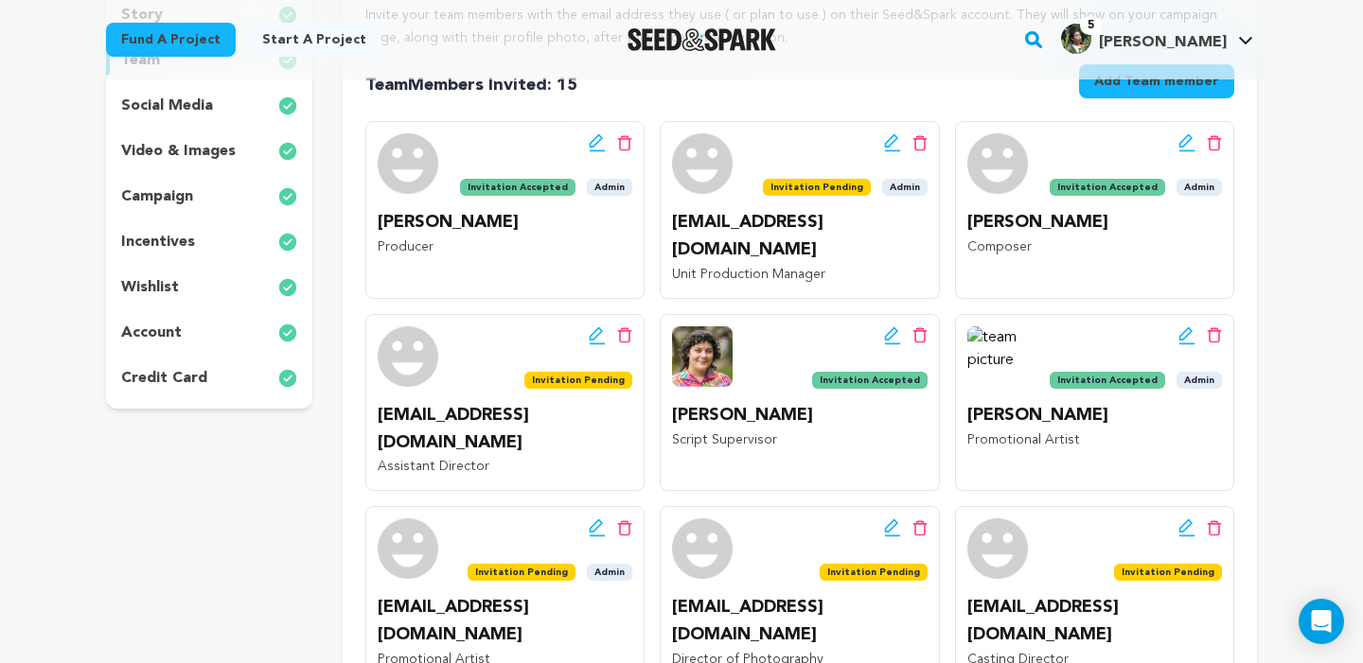
click at [200, 294] on div "wishlist" at bounding box center [209, 288] width 206 height 30
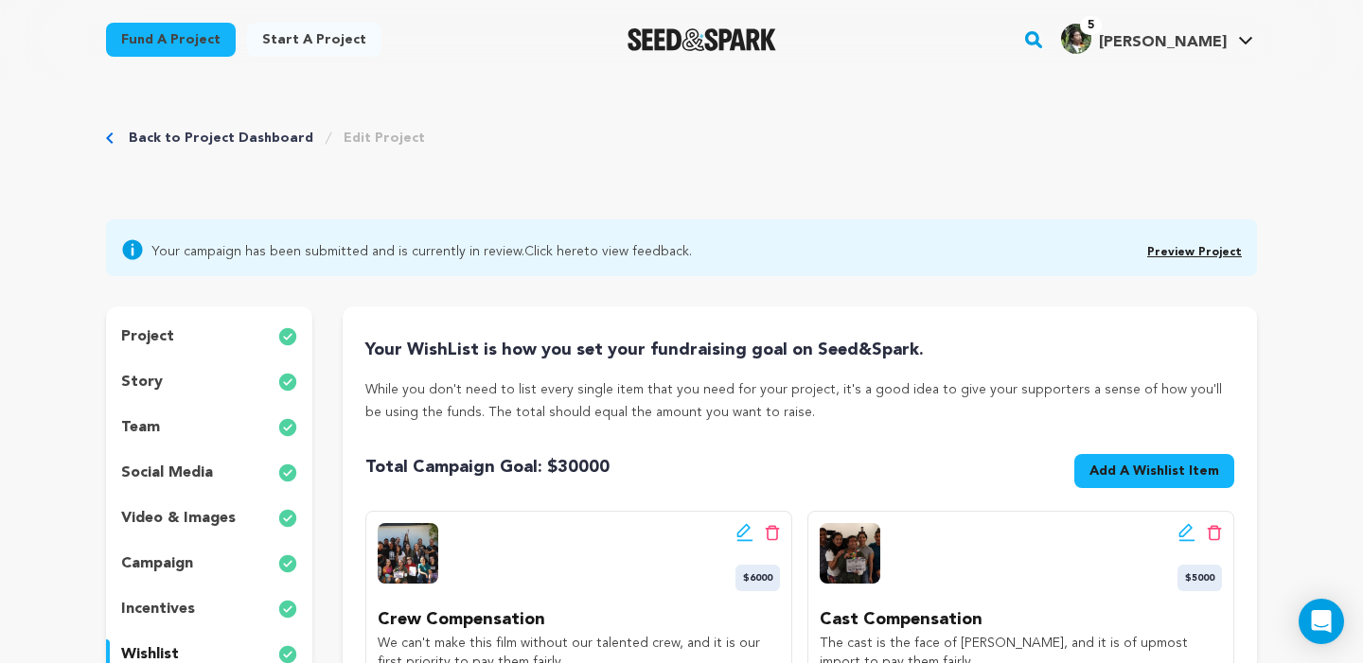
click at [606, 249] on span "Your campaign has been submitted and is currently in review. Click here to view…" at bounding box center [421, 250] width 540 height 23
click at [1169, 252] on link "Preview Project" at bounding box center [1194, 252] width 95 height 11
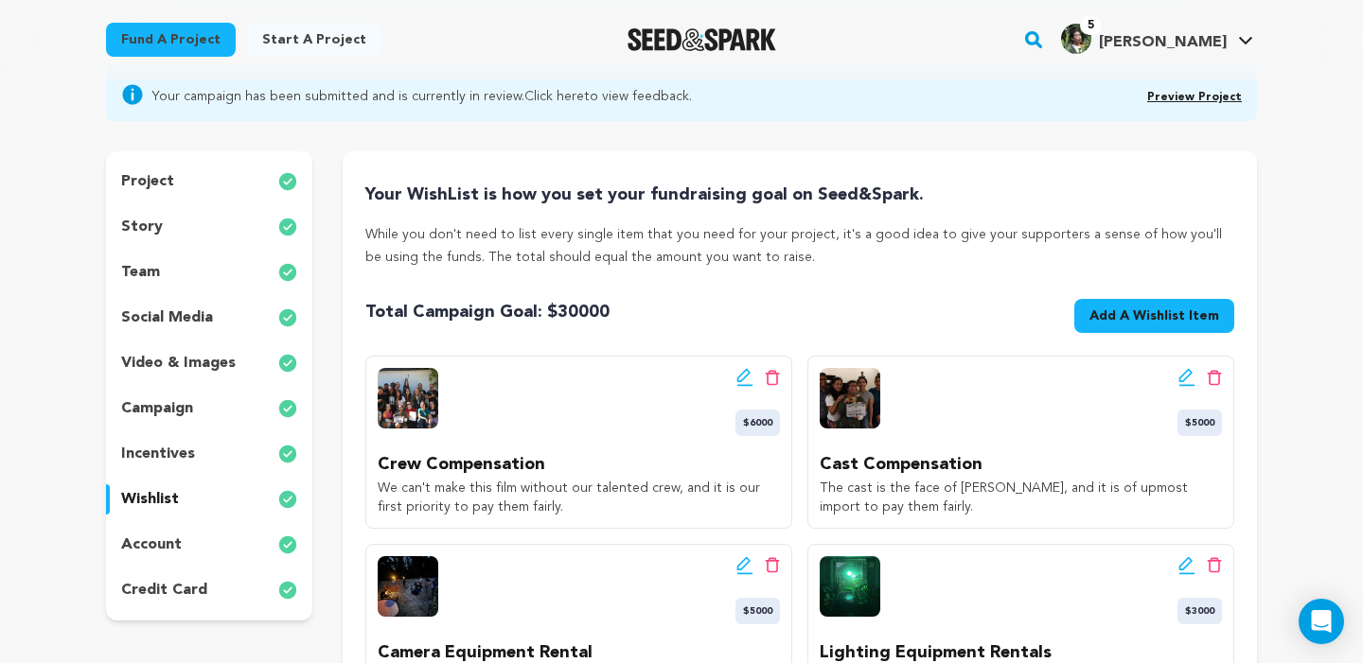
scroll to position [184, 0]
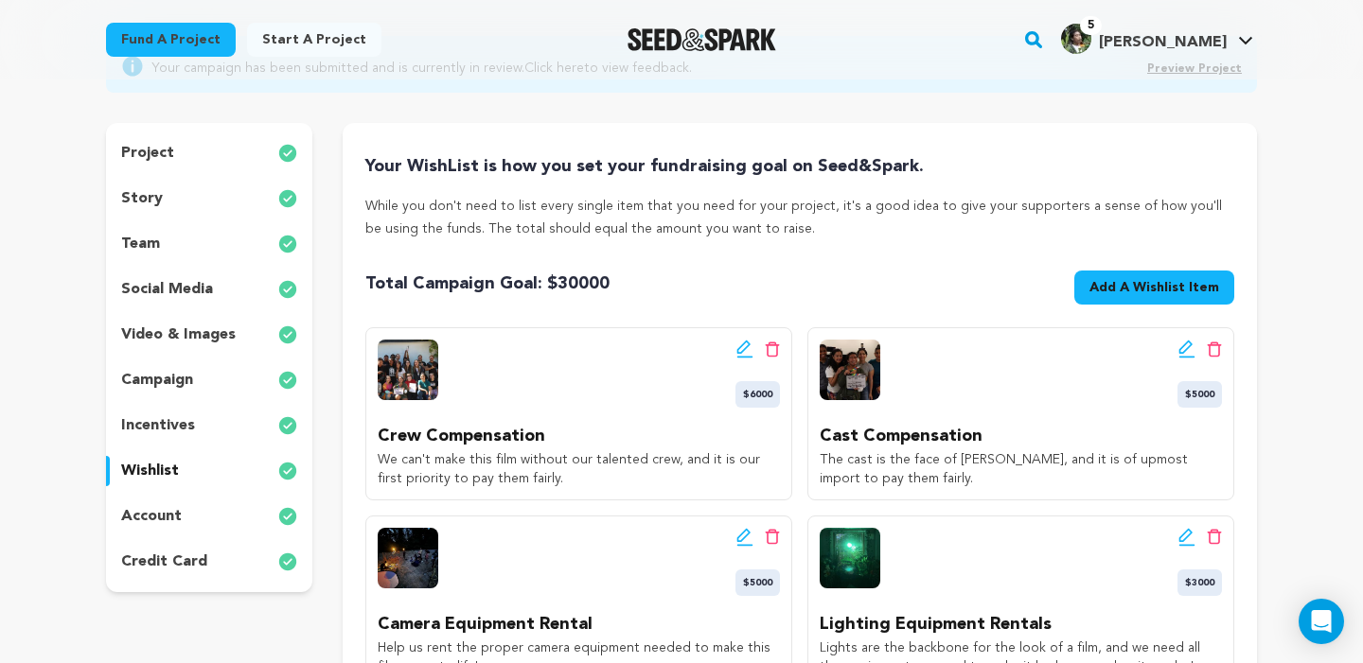
click at [194, 388] on div "campaign" at bounding box center [209, 380] width 206 height 30
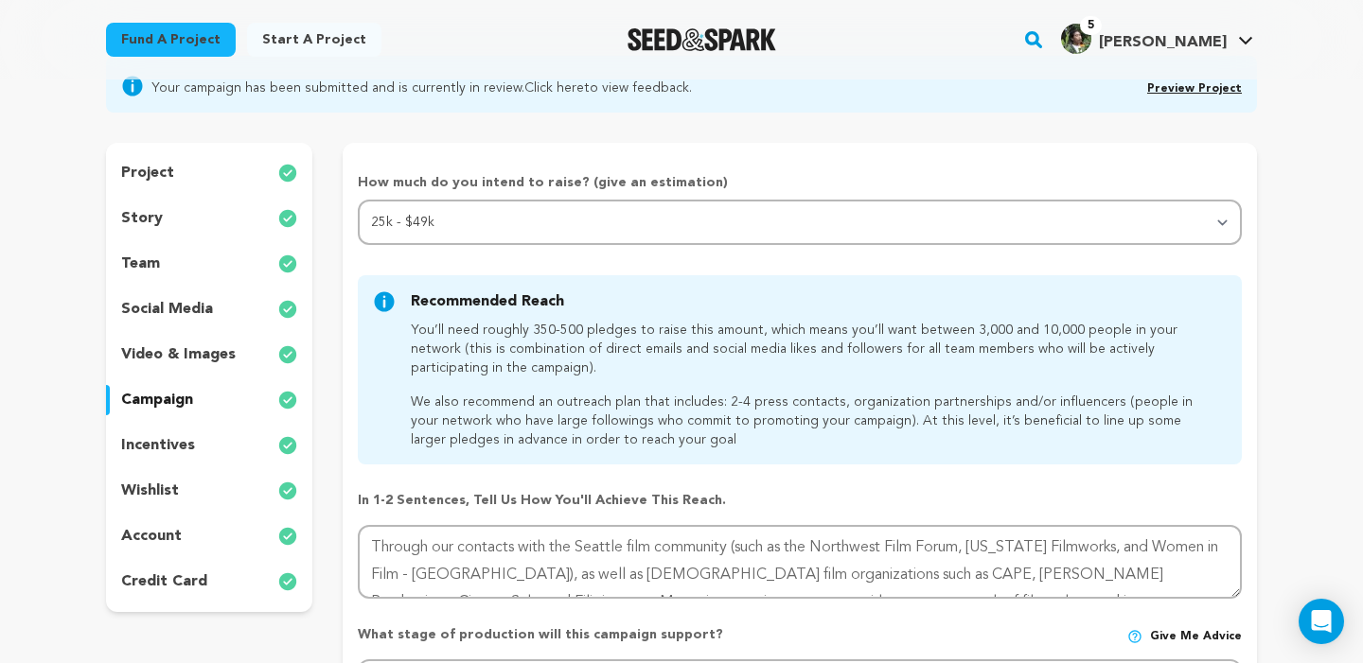
scroll to position [150, 0]
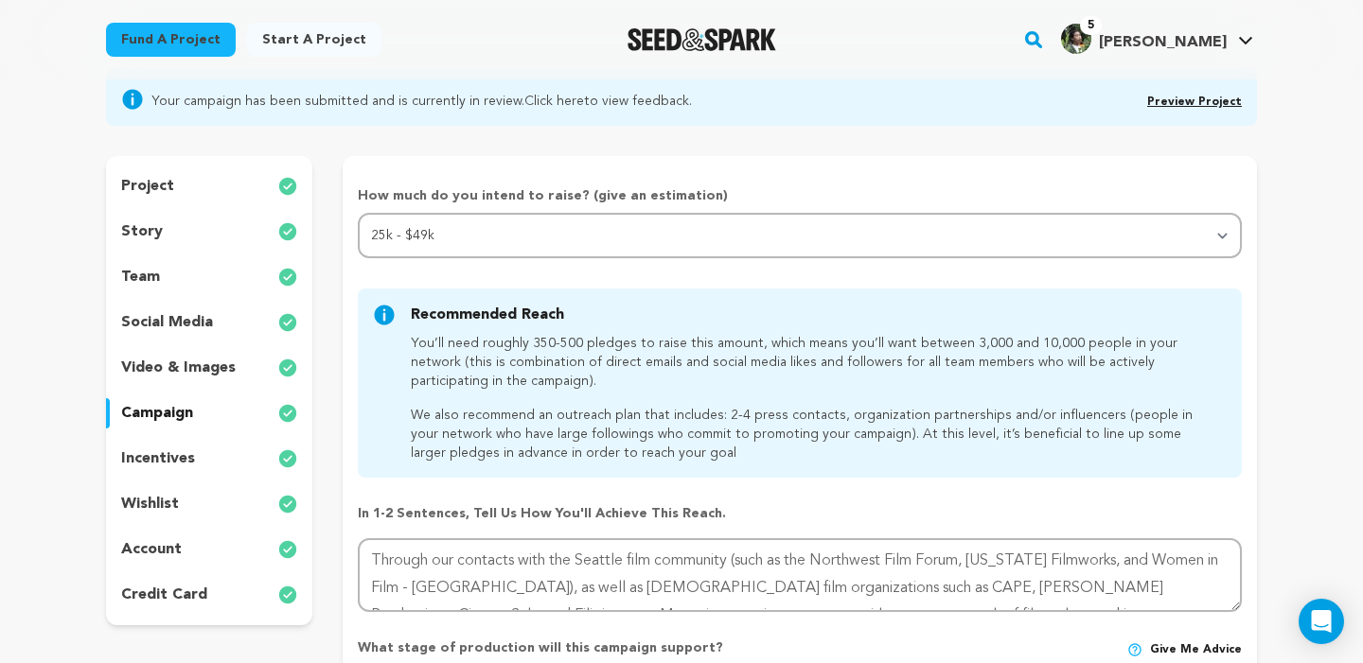
click at [200, 273] on div "team" at bounding box center [209, 277] width 206 height 30
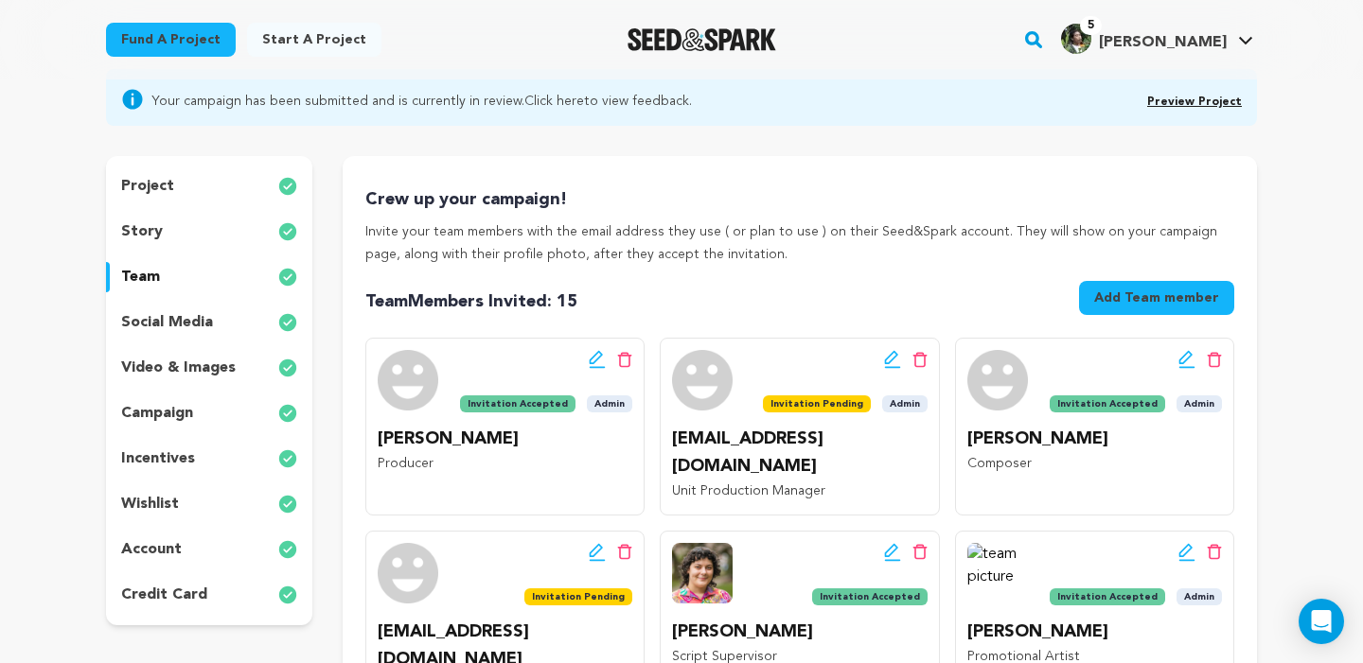
click at [204, 316] on p "social media" at bounding box center [167, 322] width 92 height 23
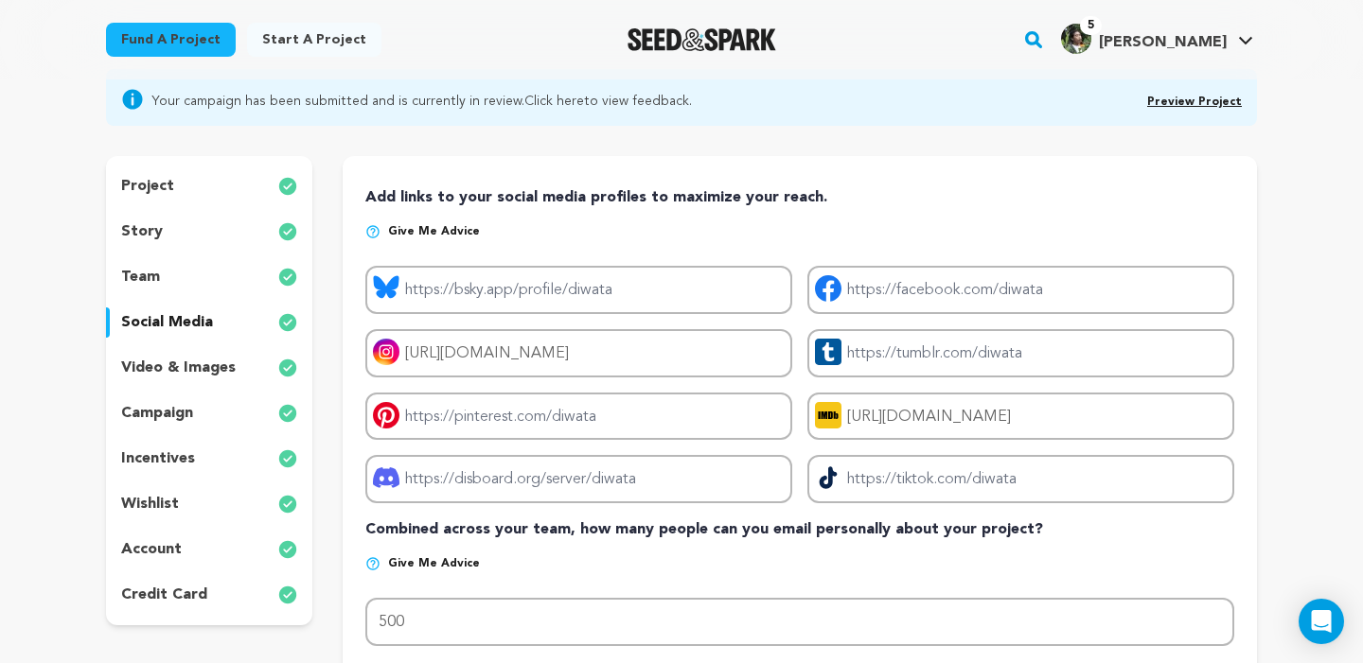
scroll to position [596, 0]
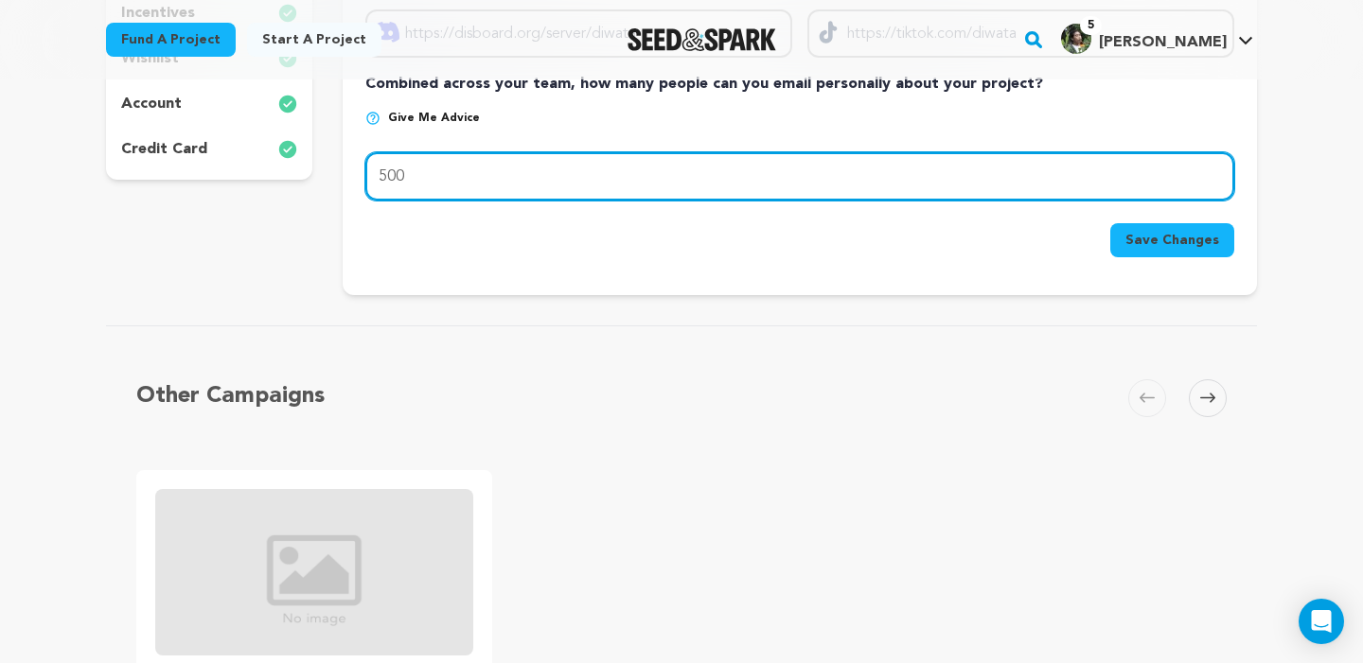
click at [449, 170] on input "500" at bounding box center [799, 176] width 869 height 48
type input "3000"
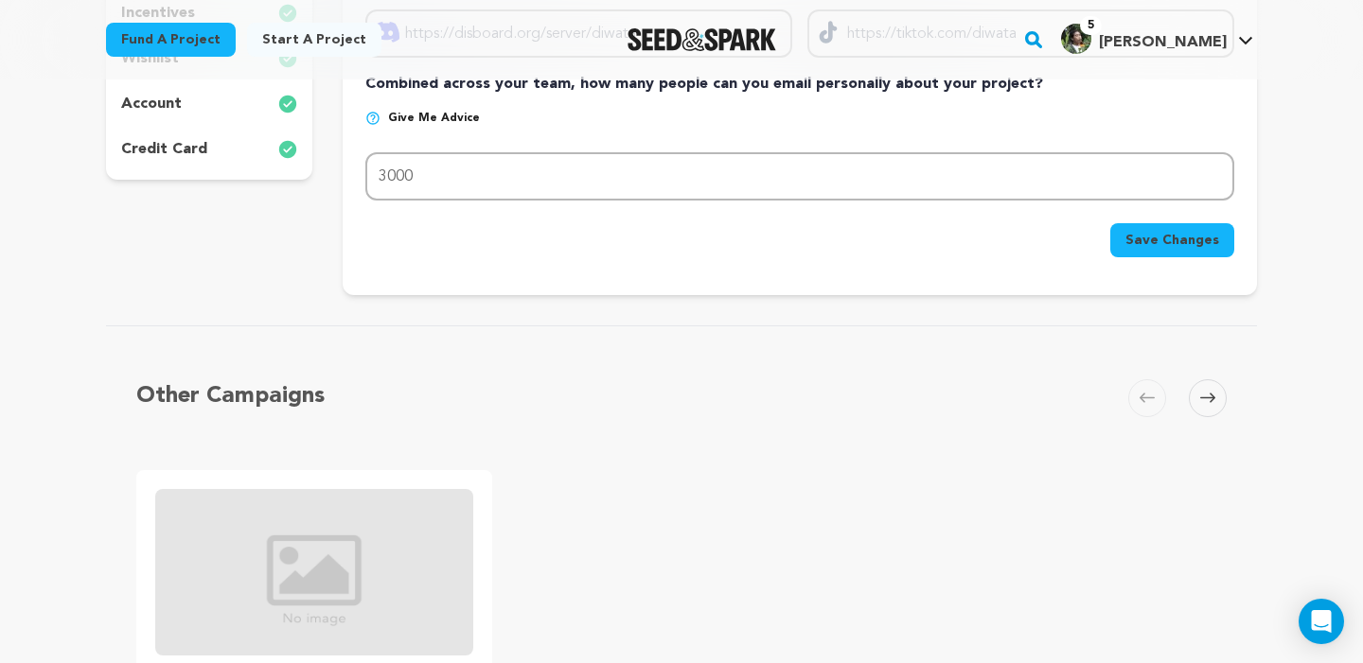
click at [1215, 245] on span "Save Changes" at bounding box center [1172, 240] width 94 height 19
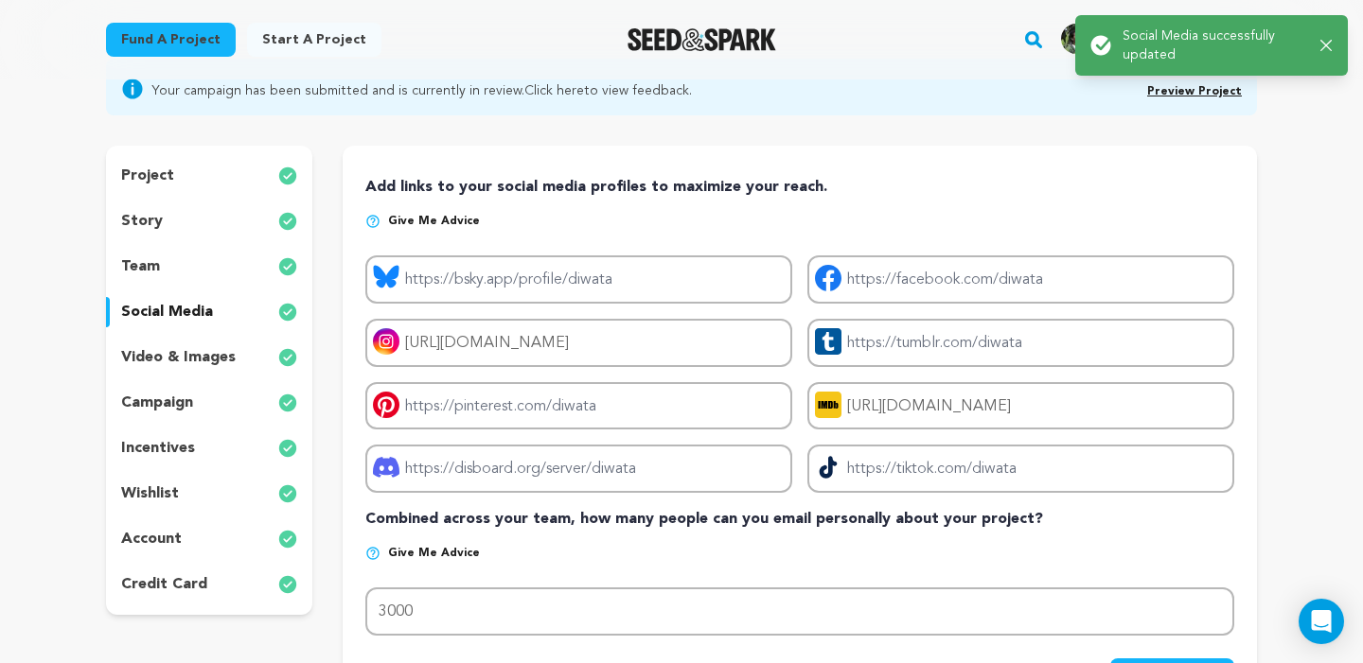
scroll to position [166, 0]
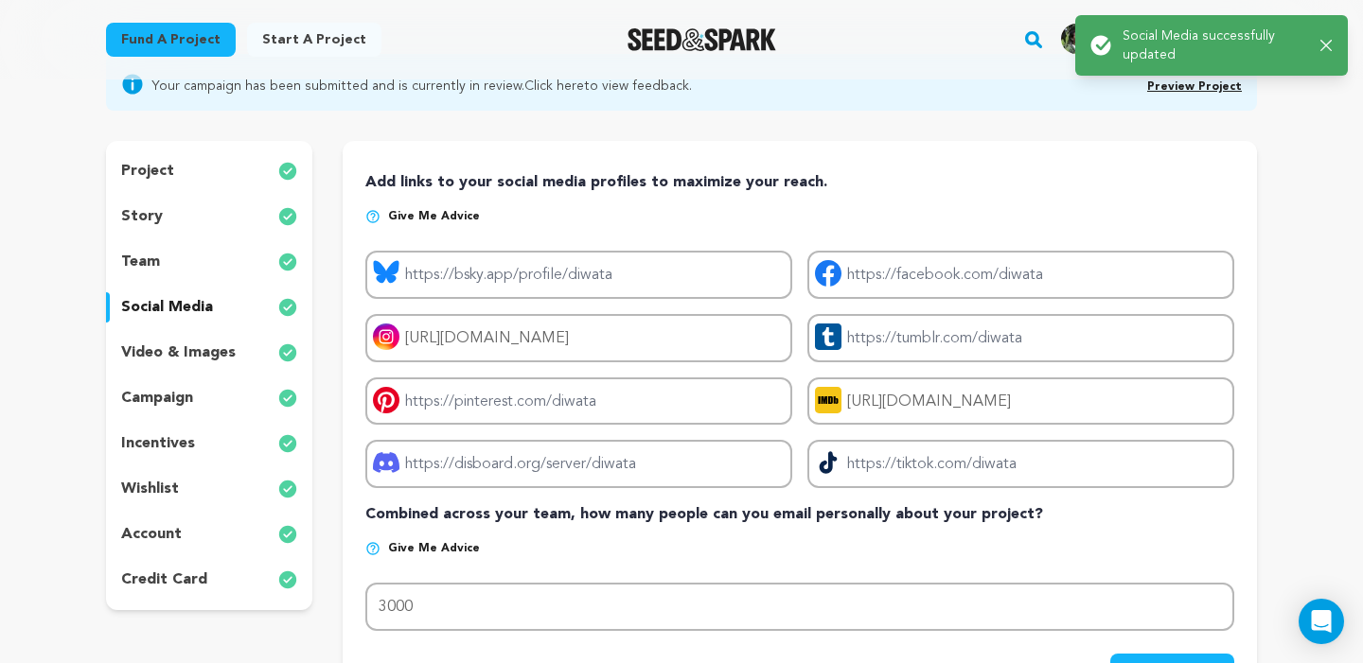
click at [204, 276] on div "team" at bounding box center [209, 262] width 206 height 30
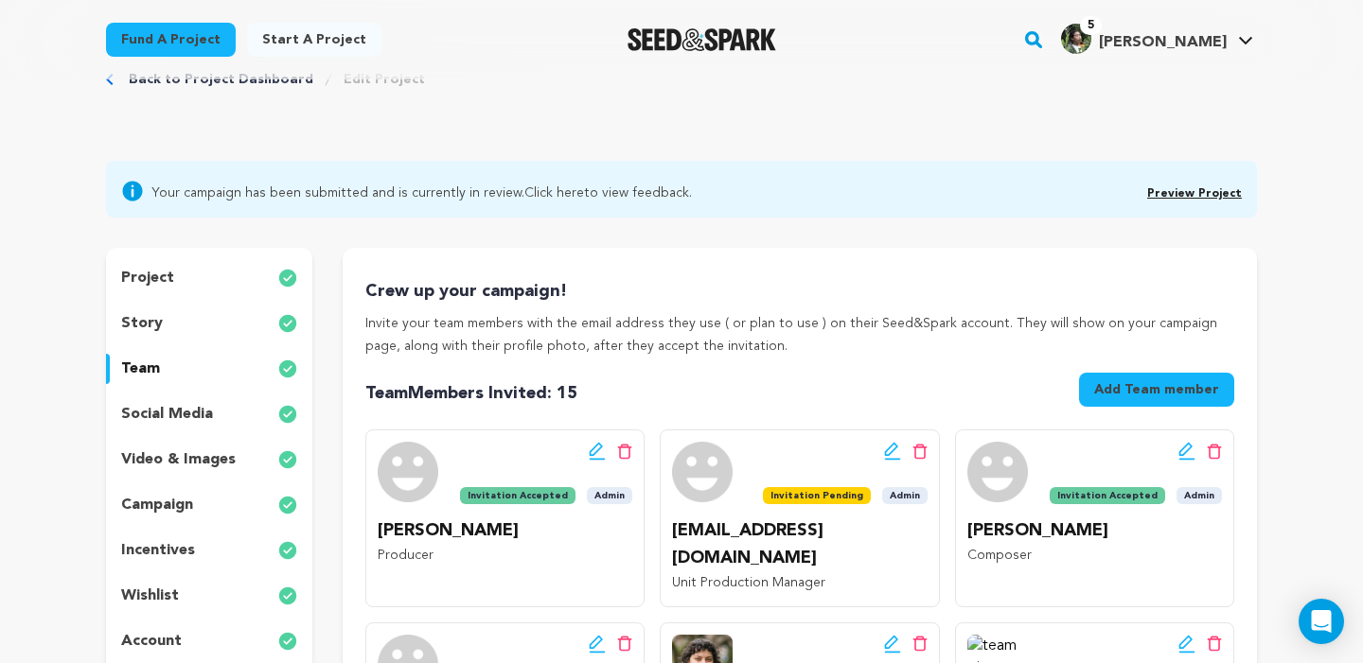
scroll to position [39, 0]
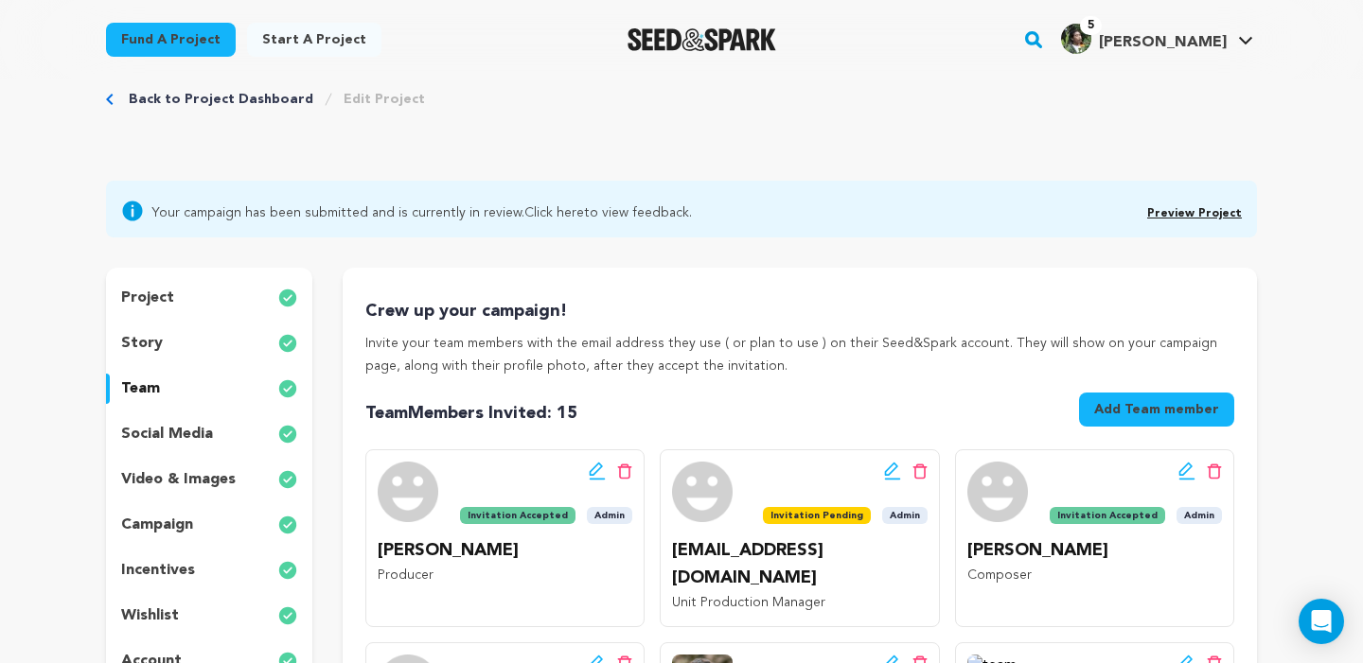
click at [194, 332] on div "story" at bounding box center [209, 343] width 206 height 30
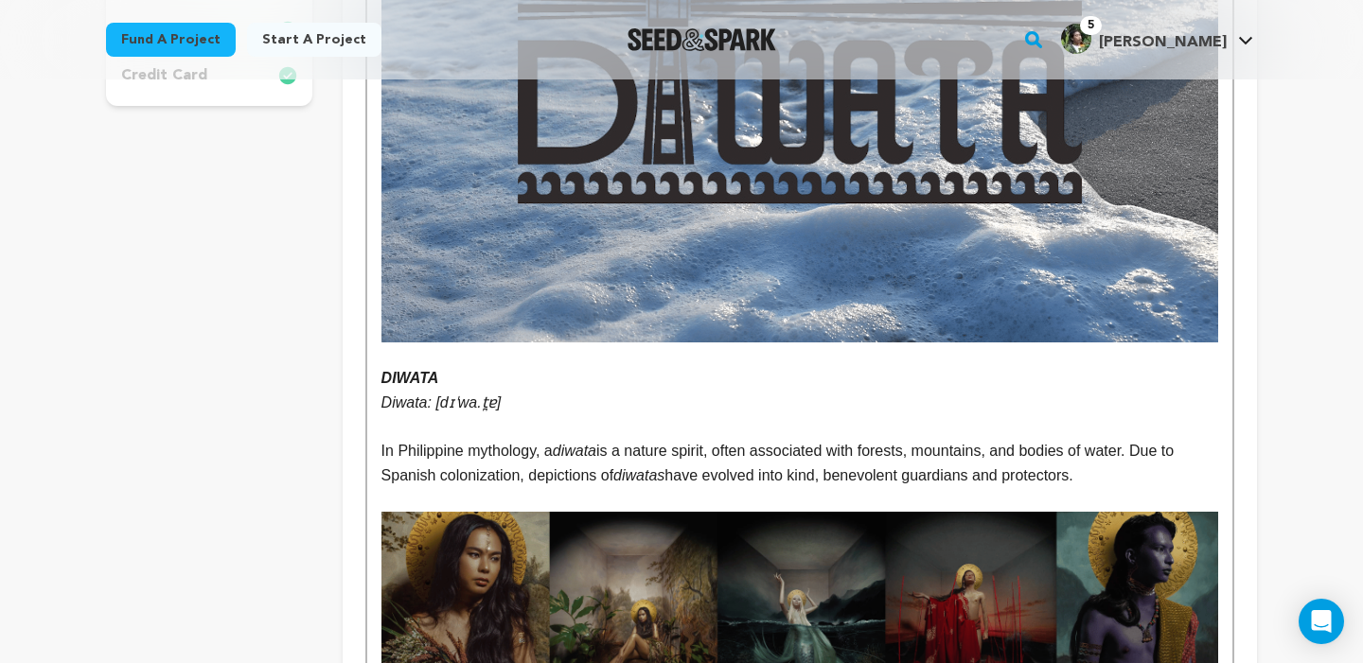
scroll to position [795, 0]
